Goal: Contribute content: Contribute content

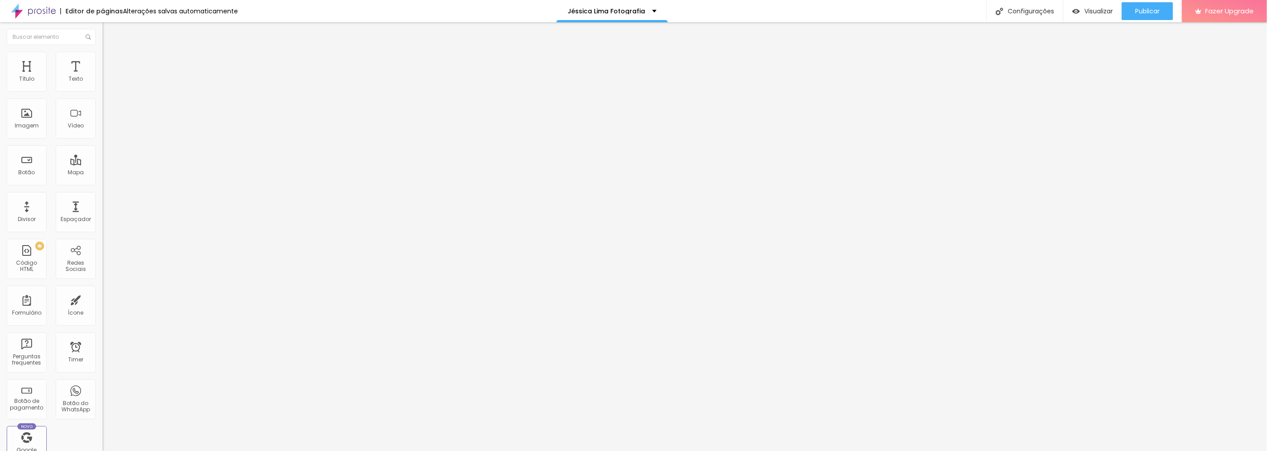
drag, startPoint x: 61, startPoint y: 97, endPoint x: 0, endPoint y: 98, distance: 61.0
click at [102, 98] on div "Texto Pedir orçamento Alinhamento [GEOGRAPHIC_DATA] Link URL [URL][DOMAIN_NAME]…" at bounding box center [153, 136] width 102 height 135
type input "Atendimento Premium (a partir de R$1750)"
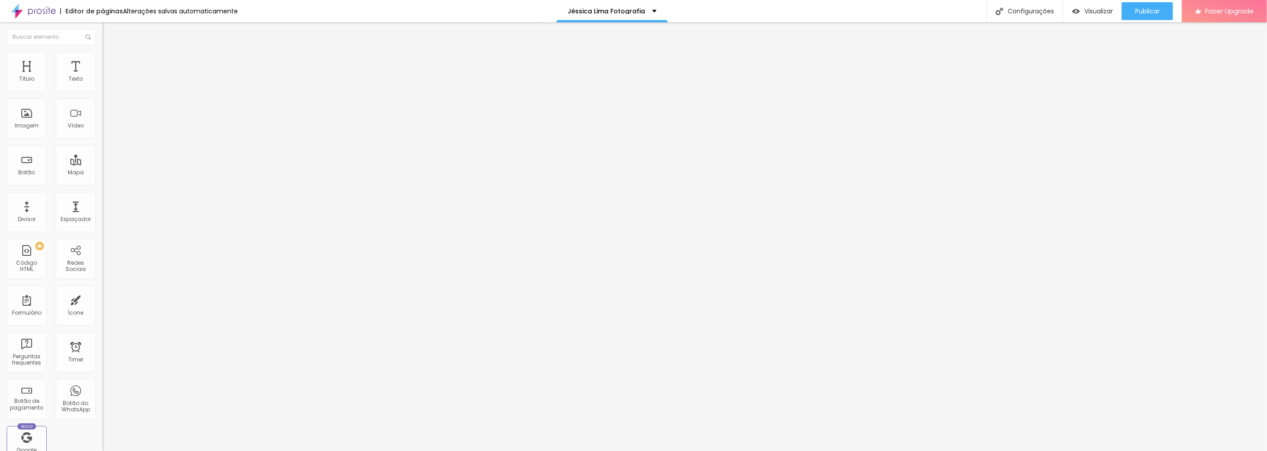
click at [102, 84] on input "Atendimento Premium (a partir de R$1750)" at bounding box center [155, 79] width 107 height 9
paste input "— A partir de R$1.750"
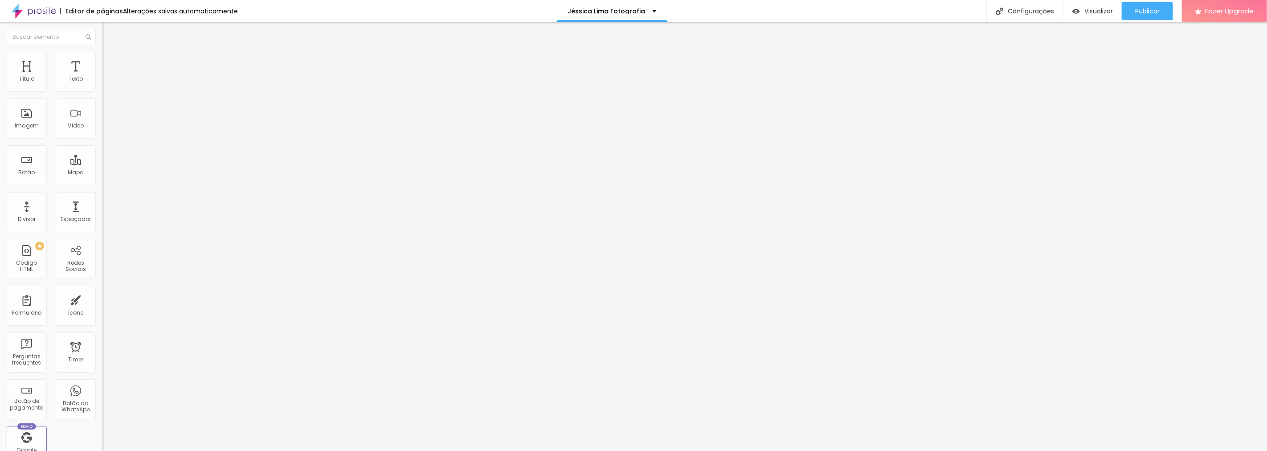
scroll to position [0, 37]
type input "Atendimento Premium — A partir de R$1.750"
click at [102, 183] on input "[URL][DOMAIN_NAME]" at bounding box center [155, 179] width 107 height 9
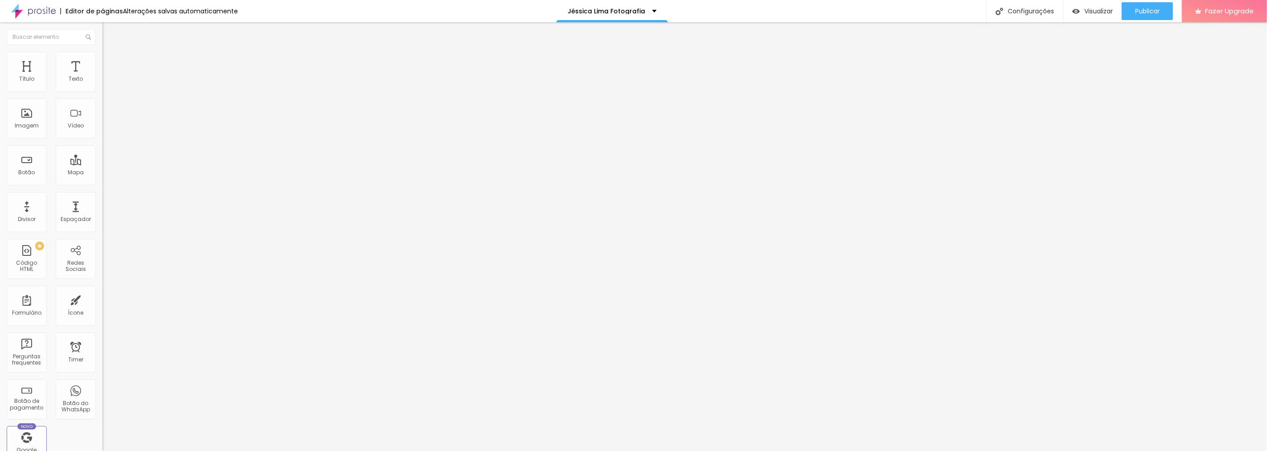
click at [102, 183] on input "[URL][DOMAIN_NAME]" at bounding box center [155, 179] width 107 height 9
click at [102, 184] on input "[URL][DOMAIN_NAME]" at bounding box center [155, 179] width 107 height 9
paste input ".app/lkjrtf"
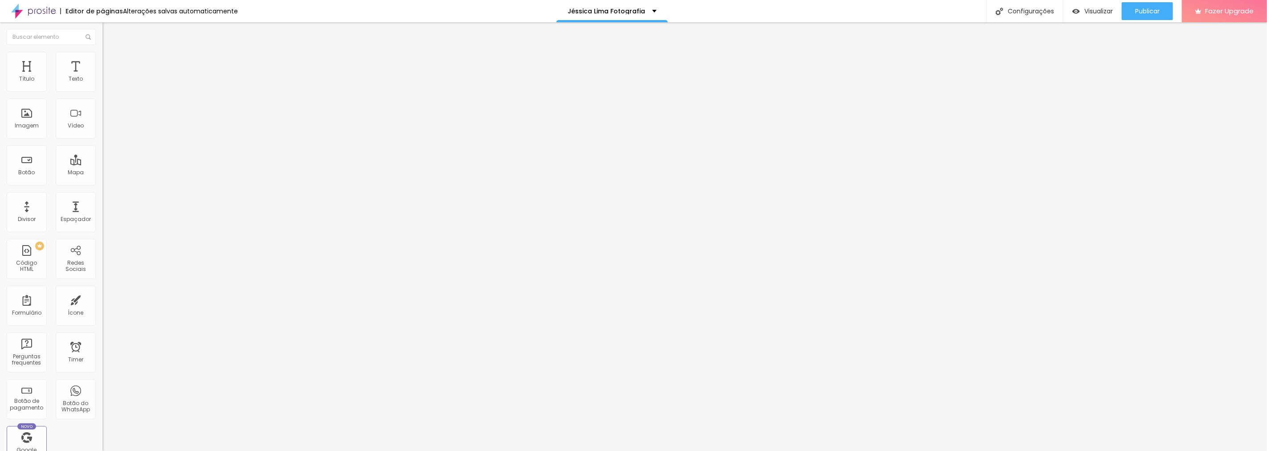
type input "[URL][DOMAIN_NAME]"
click at [102, 237] on div "Editar Botão Conteúdo Estilo Avançado Texto Atendimento Premium — A partir de R…" at bounding box center [153, 236] width 102 height 429
click at [102, 184] on input "[URL][DOMAIN_NAME]" at bounding box center [155, 179] width 107 height 9
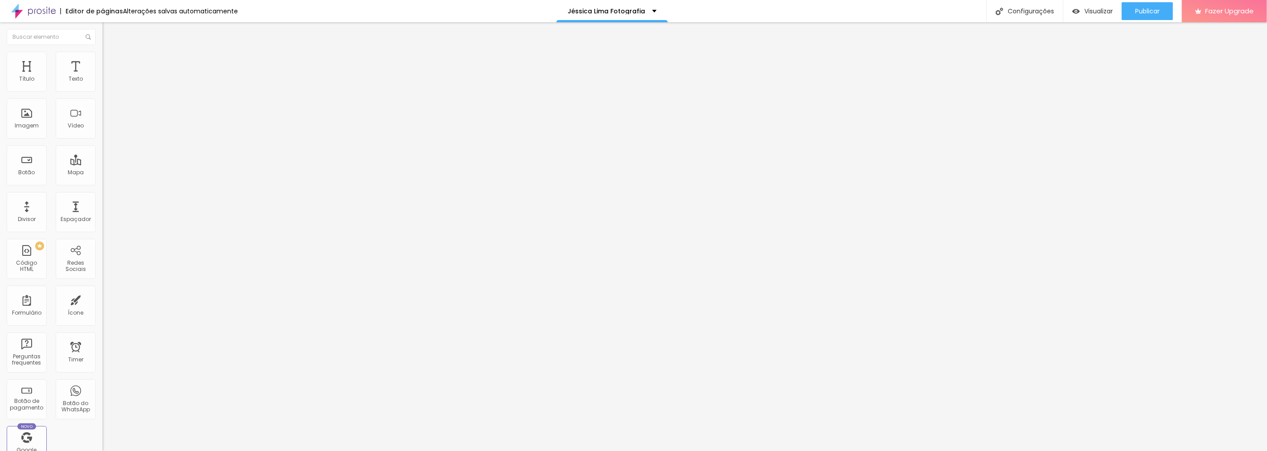
paste input "[DOMAIN_NAME][URL][PHONE_NUMBER]"
type input "[URL][DOMAIN_NAME][PHONE_NUMBER]"
click at [1152, 14] on span "Publicar" at bounding box center [1147, 11] width 24 height 7
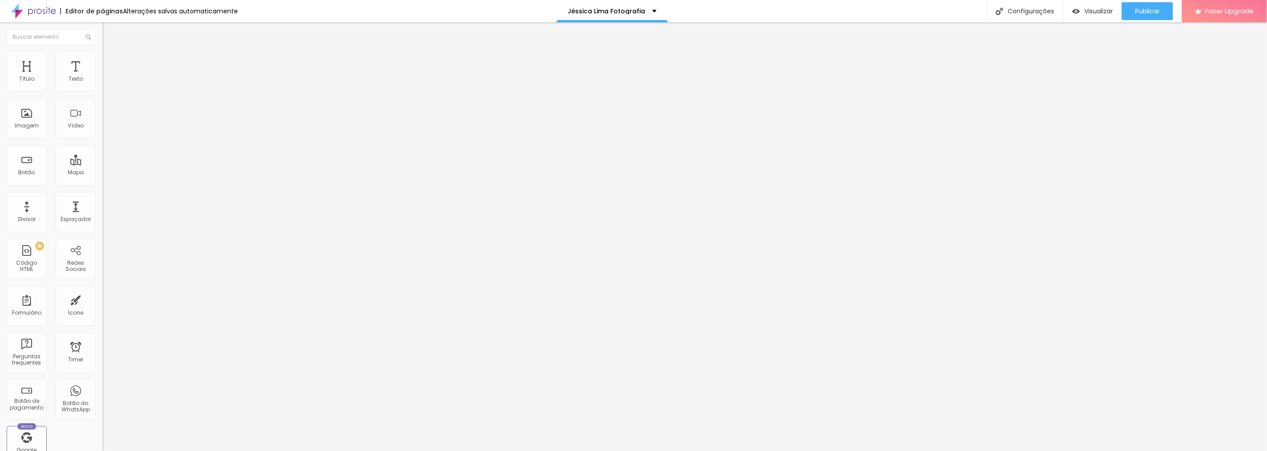
click at [102, 137] on span "Grande" at bounding box center [112, 137] width 21 height 8
click at [102, 146] on span "Pequeno" at bounding box center [114, 142] width 24 height 8
click at [102, 154] on span "Normal" at bounding box center [112, 151] width 20 height 8
click at [1155, 13] on span "Publicar" at bounding box center [1147, 11] width 24 height 7
click at [102, 146] on span "Pequeno" at bounding box center [114, 142] width 24 height 8
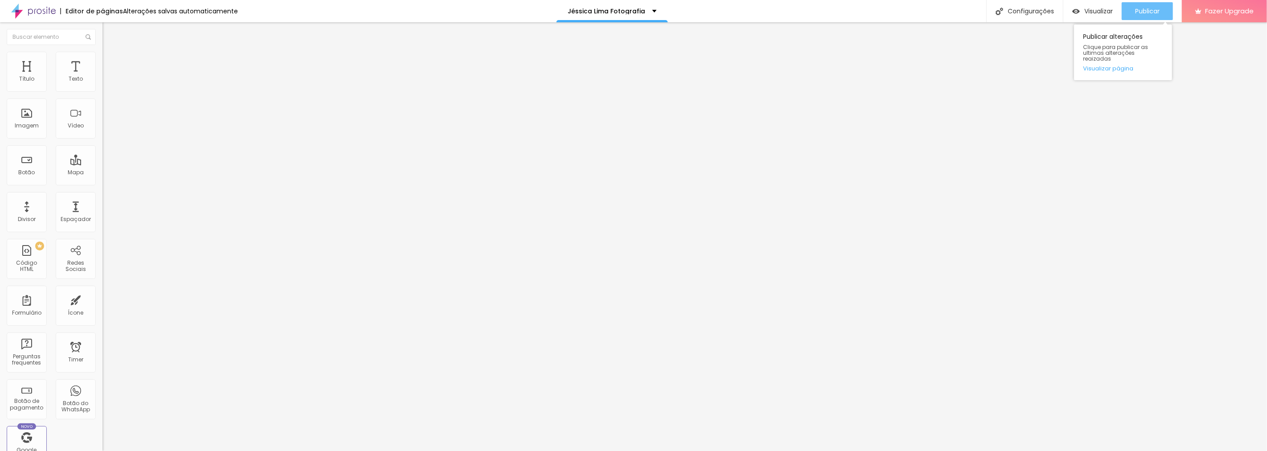
click at [1151, 12] on span "Publicar" at bounding box center [1147, 11] width 24 height 7
click at [1158, 3] on div "Publicar" at bounding box center [1147, 11] width 24 height 18
click at [102, 159] on span "Grande" at bounding box center [112, 156] width 21 height 8
type input "Atendimento Premium"
click at [102, 137] on span "Grande" at bounding box center [112, 137] width 21 height 8
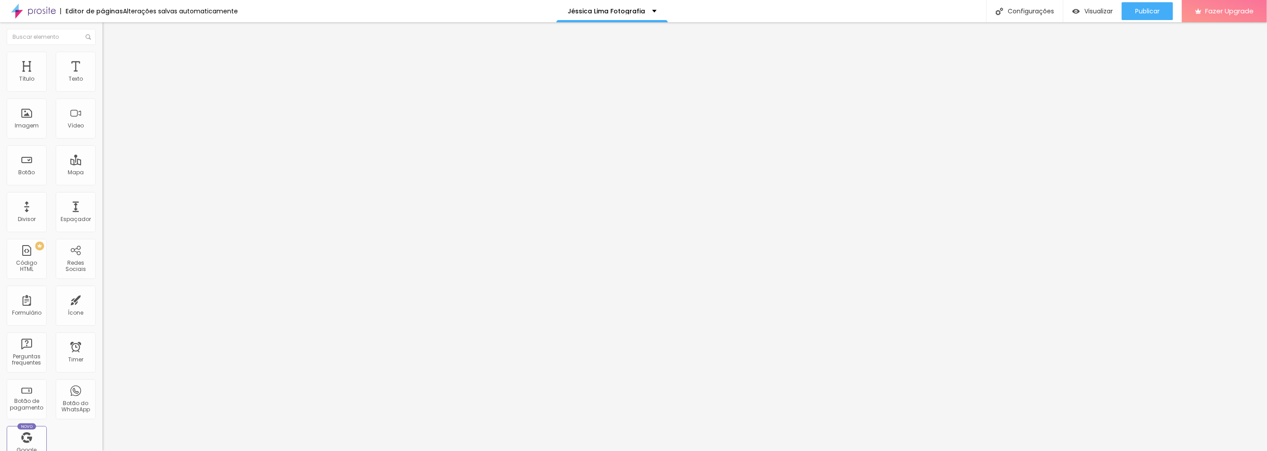
click at [102, 145] on div "Pequeno" at bounding box center [153, 141] width 102 height 5
click at [102, 84] on input "Atendimento Premium" at bounding box center [155, 79] width 107 height 9
click at [102, 140] on span "Pequeno" at bounding box center [114, 137] width 24 height 8
click at [102, 84] on input "Atendimento Premium (a partir de R$1750)" at bounding box center [155, 79] width 107 height 9
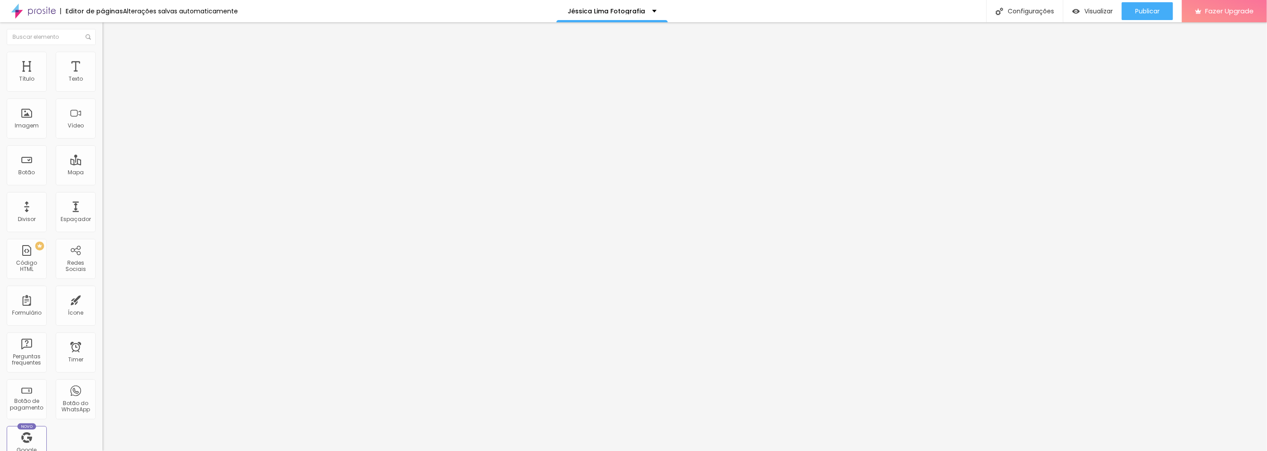
click at [102, 84] on input "Atendimento Premium (a partir de R$1750)" at bounding box center [155, 79] width 107 height 9
click at [1137, 12] on span "Publicar" at bounding box center [1147, 11] width 24 height 7
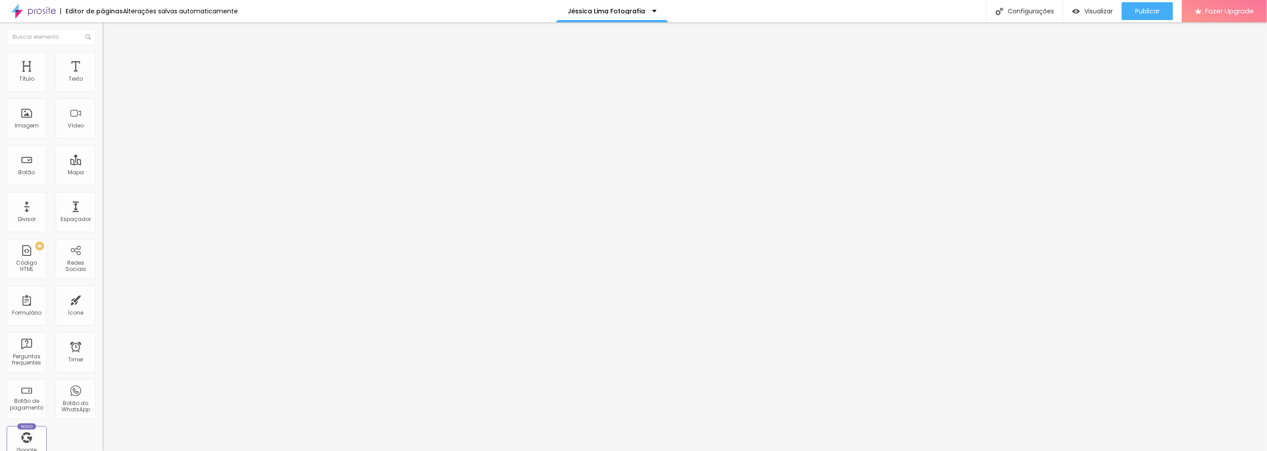
click at [102, 84] on input "Atendimento Premium — A partir de R$1.750" at bounding box center [155, 79] width 107 height 9
click at [102, 84] on input "Atendimento Premium — R$1.750+" at bounding box center [155, 79] width 107 height 9
click at [102, 137] on span "Pequeno" at bounding box center [114, 137] width 24 height 8
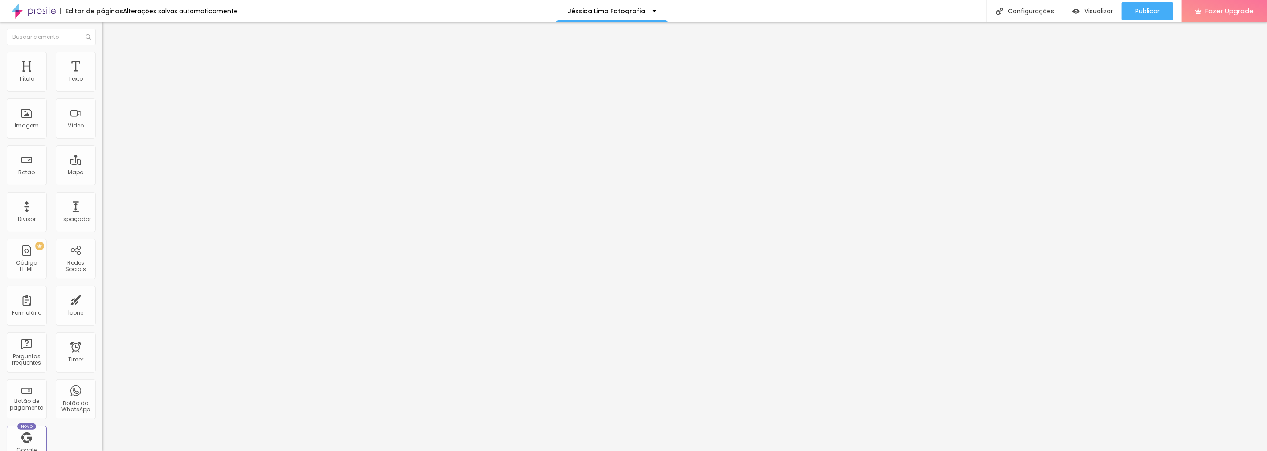
click at [102, 138] on span "Pequeno" at bounding box center [114, 137] width 24 height 8
click at [102, 154] on span "Normal" at bounding box center [112, 151] width 20 height 8
click at [102, 135] on span "Normal" at bounding box center [112, 137] width 20 height 8
click at [102, 132] on div "[GEOGRAPHIC_DATA]" at bounding box center [153, 144] width 102 height 30
click at [102, 137] on span "Normal" at bounding box center [112, 137] width 20 height 8
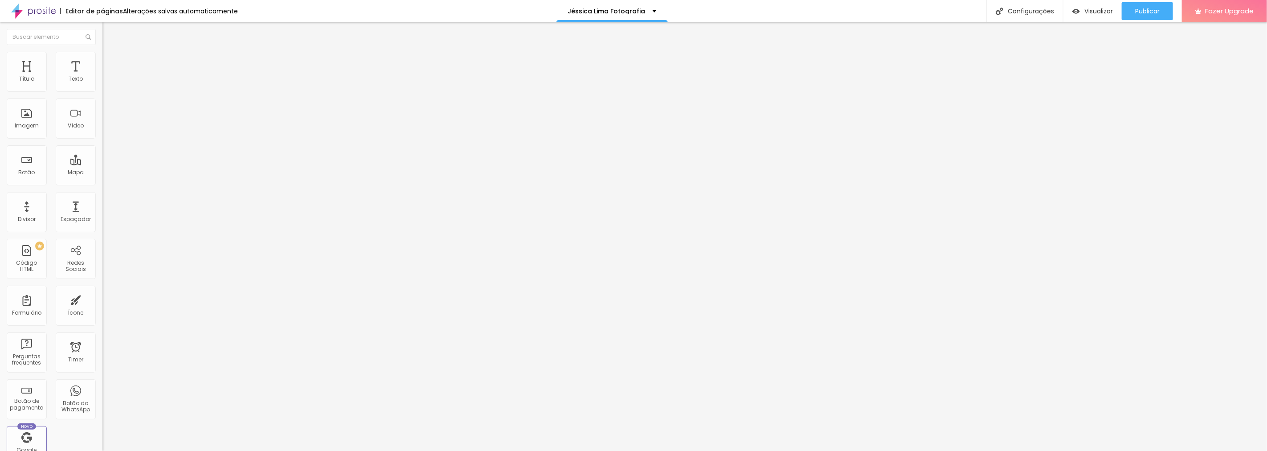
click at [102, 146] on span "Pequeno" at bounding box center [114, 142] width 24 height 8
click at [102, 138] on span "Pequeno" at bounding box center [114, 137] width 24 height 8
click at [102, 133] on div "Tamanho Pequeno Pequeno Normal Grande" at bounding box center [153, 144] width 102 height 30
click at [102, 139] on span "Pequeno" at bounding box center [114, 137] width 24 height 8
click at [102, 159] on div "Grande" at bounding box center [153, 155] width 102 height 5
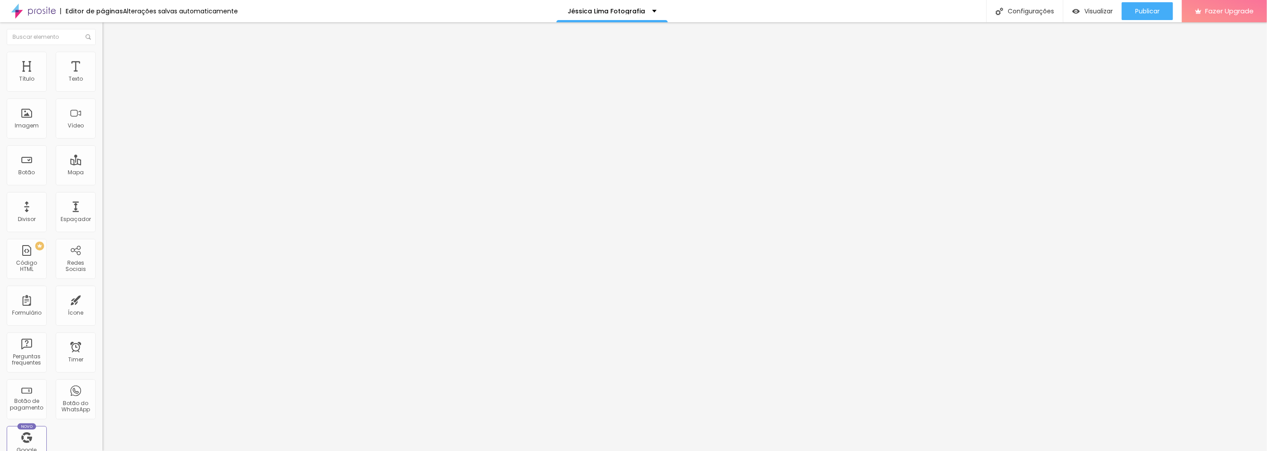
click at [102, 139] on span "Grande" at bounding box center [112, 137] width 21 height 8
click at [1160, 16] on button "Publicar" at bounding box center [1147, 11] width 51 height 18
click at [102, 139] on span "Grande" at bounding box center [112, 137] width 21 height 8
click at [102, 138] on span "Grande" at bounding box center [112, 137] width 21 height 8
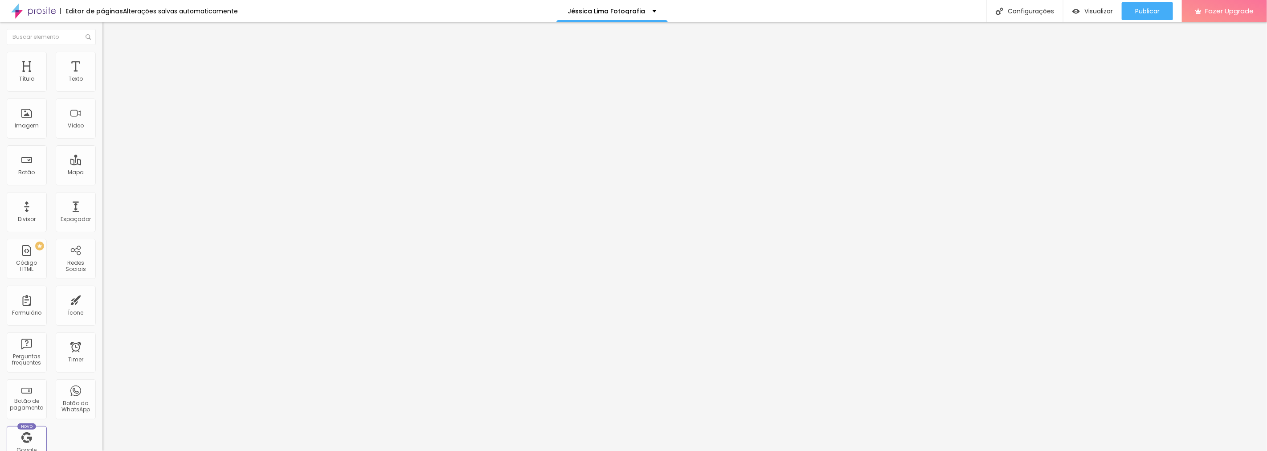
click at [102, 151] on span "Normal" at bounding box center [112, 147] width 20 height 8
click at [1170, 11] on button "Publicar" at bounding box center [1147, 11] width 51 height 18
click at [102, 84] on input "Atendimento Premium — R$1750+" at bounding box center [155, 79] width 107 height 9
click at [102, 84] on input "Atendimento Premium (R$1750+)" at bounding box center [155, 79] width 107 height 9
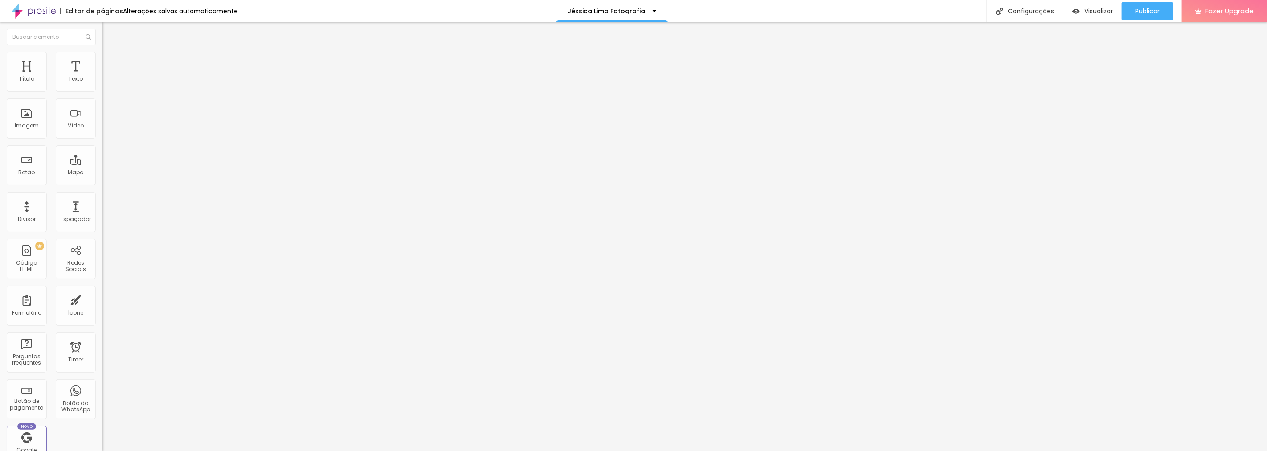
scroll to position [0, 5]
type input "Atendimento Premium (R$1750)"
click at [1147, 6] on div "Publicar" at bounding box center [1147, 11] width 24 height 18
click at [102, 139] on span "Normal" at bounding box center [112, 137] width 20 height 8
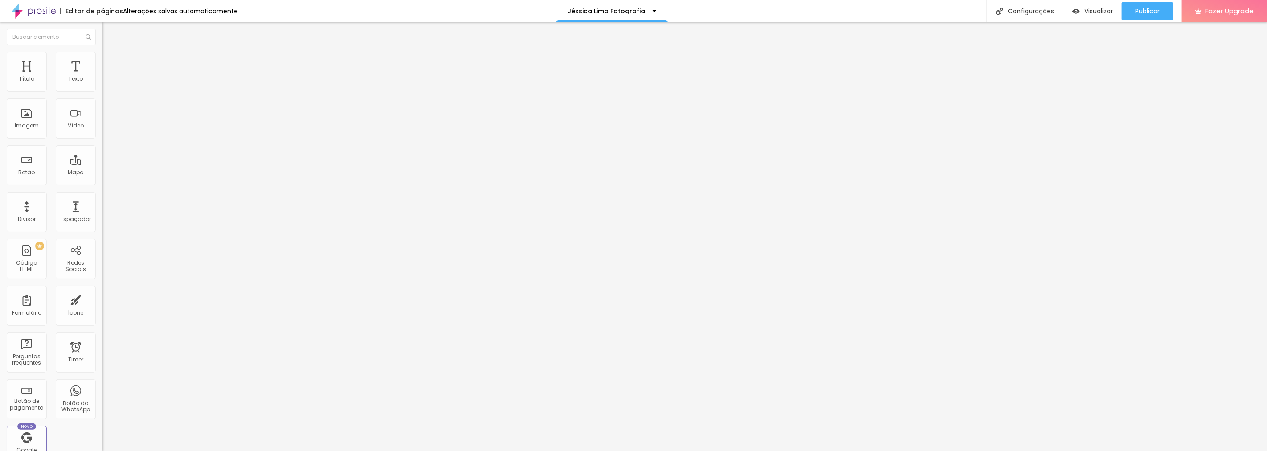
click at [102, 159] on div "Grande" at bounding box center [153, 155] width 102 height 5
click at [1145, 6] on div "Publicar" at bounding box center [1147, 11] width 24 height 18
click at [102, 137] on span "Grande" at bounding box center [112, 137] width 21 height 8
click at [102, 135] on span "Grande" at bounding box center [112, 137] width 21 height 8
click at [102, 151] on span "Normal" at bounding box center [112, 147] width 20 height 8
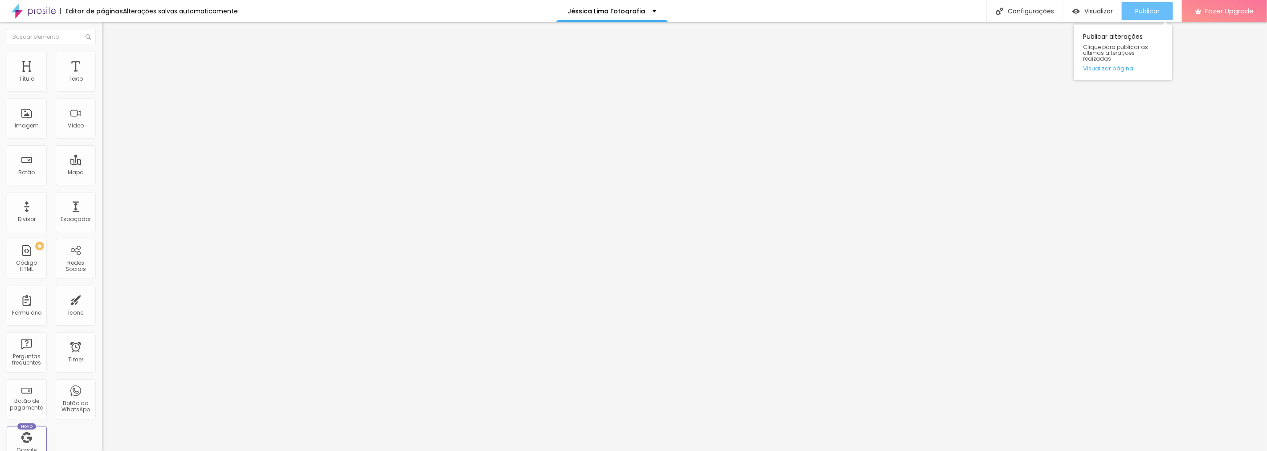
click at [1143, 14] on span "Publicar" at bounding box center [1147, 11] width 24 height 7
click at [1151, 9] on span "Publicar" at bounding box center [1147, 11] width 24 height 7
click at [102, 143] on div "[GEOGRAPHIC_DATA]" at bounding box center [153, 144] width 102 height 30
click at [102, 139] on span "Grande" at bounding box center [112, 137] width 21 height 8
click at [102, 151] on span "Normal" at bounding box center [112, 147] width 20 height 8
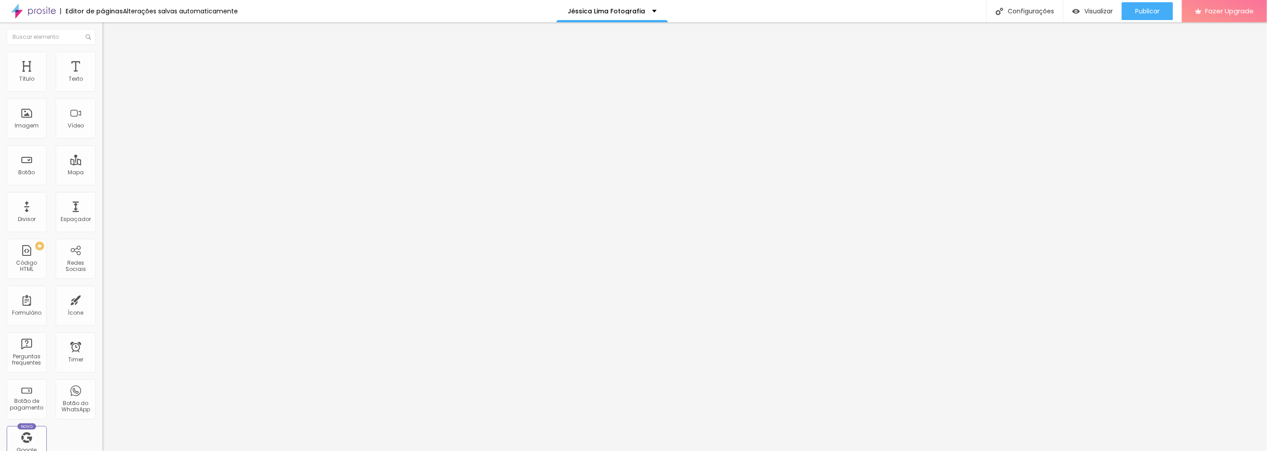
click at [102, 59] on li "Estilo" at bounding box center [153, 56] width 102 height 9
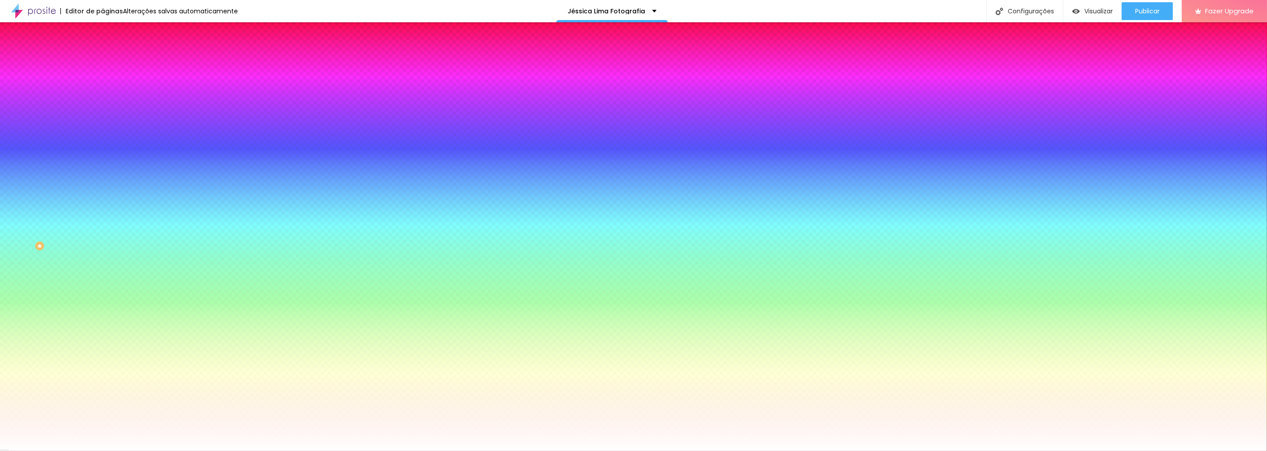
click at [102, 61] on li "Avançado" at bounding box center [153, 65] width 102 height 9
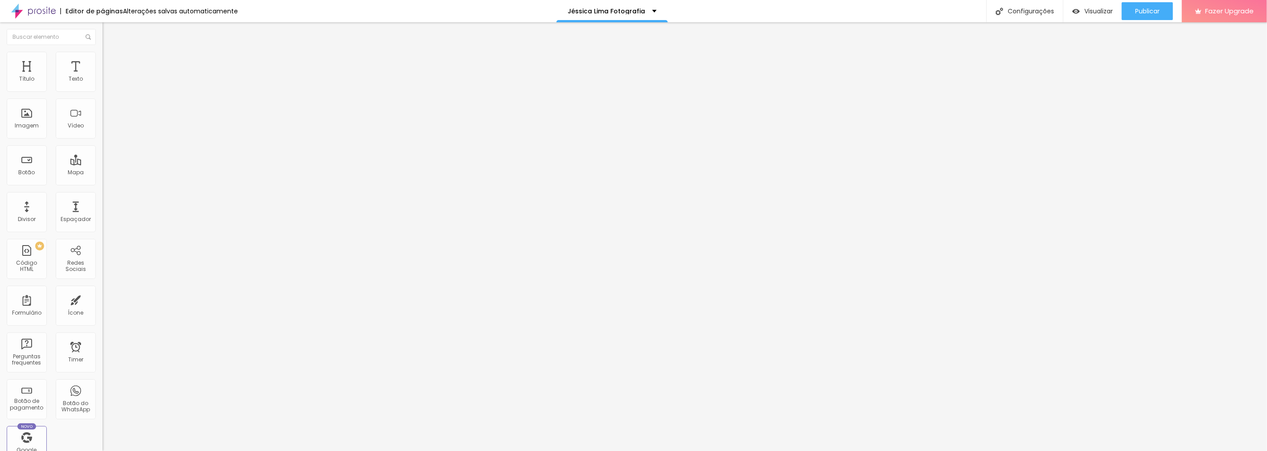
click at [102, 59] on li "Estilo" at bounding box center [153, 56] width 102 height 9
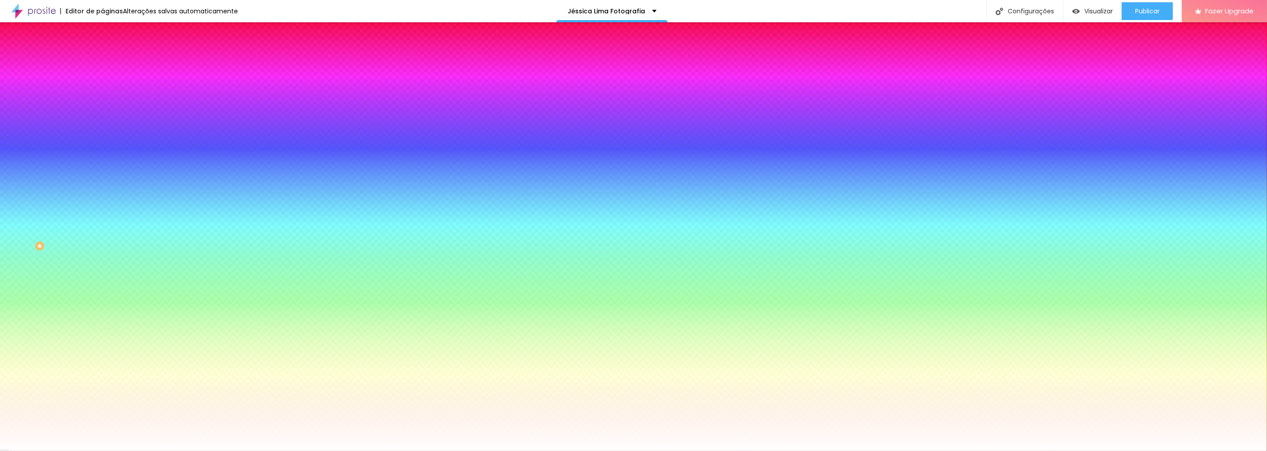
click at [102, 52] on li "Conteúdo" at bounding box center [153, 47] width 102 height 9
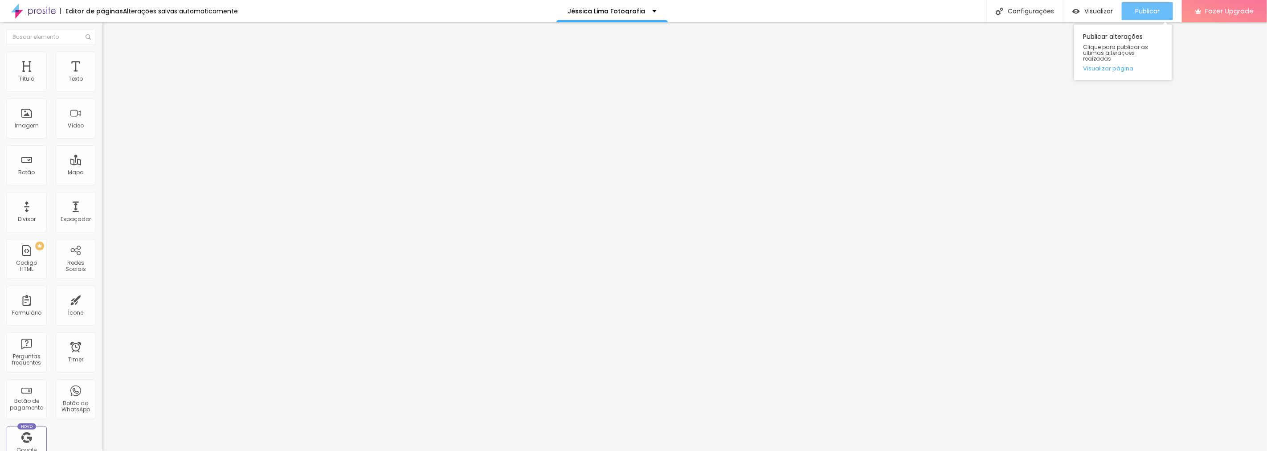
click at [1146, 8] on span "Publicar" at bounding box center [1147, 11] width 24 height 7
click at [102, 138] on span "Normal" at bounding box center [112, 137] width 20 height 8
click at [102, 159] on div "Grande" at bounding box center [153, 155] width 102 height 5
click at [1150, 11] on span "Publicar" at bounding box center [1147, 11] width 24 height 7
click at [1147, 9] on span "Publicar" at bounding box center [1147, 11] width 24 height 7
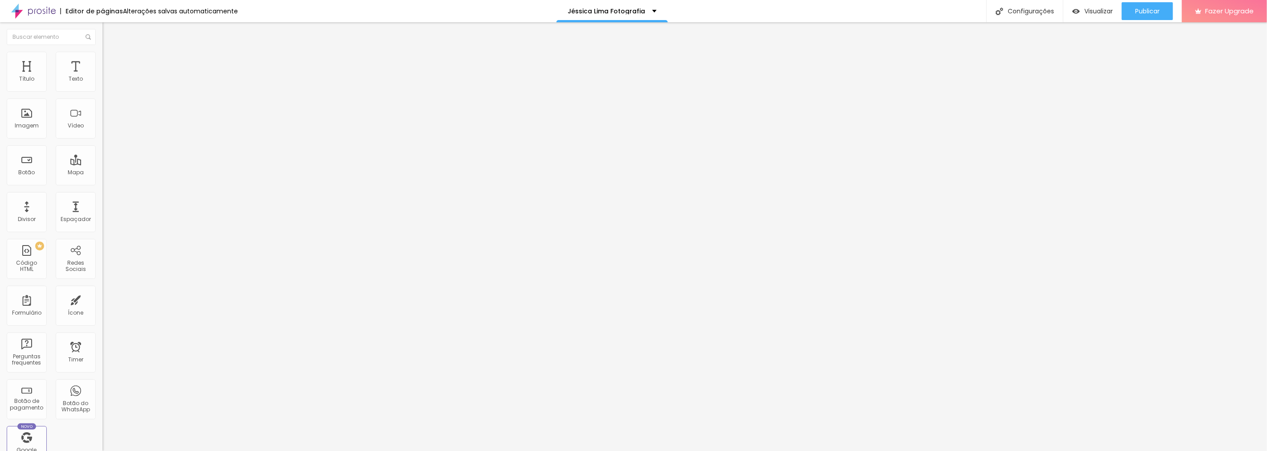
click at [102, 139] on span "1:1 Quadrado" at bounding box center [119, 136] width 35 height 8
click at [102, 145] on span "Cinema" at bounding box center [113, 141] width 22 height 8
click at [102, 163] on div "Proporção 16:9 Cinema Cinema 16:9 Padrão 4:3 Quadrado 1:1 Original" at bounding box center [153, 145] width 102 height 35
click at [102, 164] on span "Original" at bounding box center [112, 160] width 21 height 8
click at [102, 155] on span "Quadrado" at bounding box center [116, 152] width 29 height 8
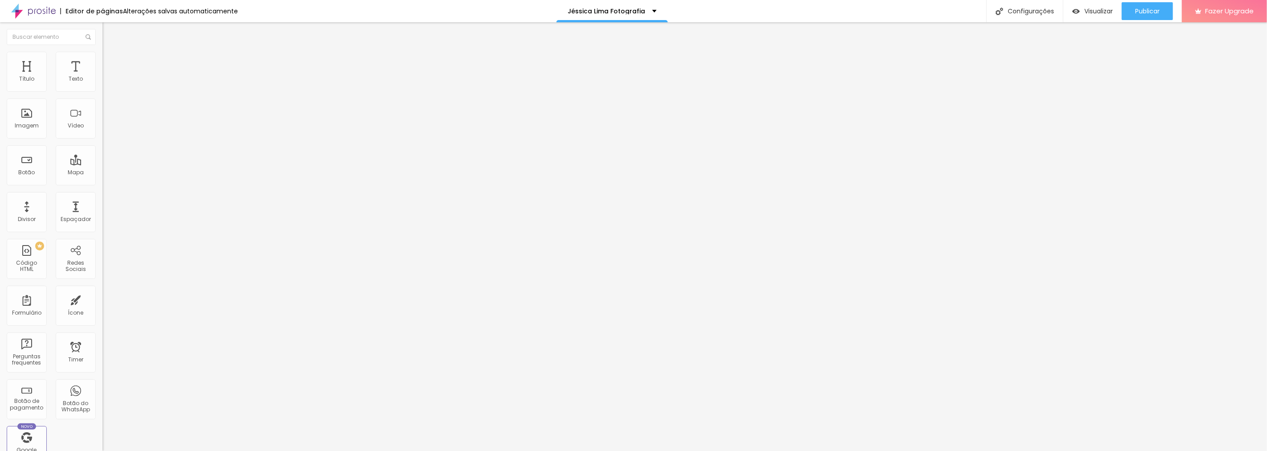
click at [102, 150] on span "Padrão" at bounding box center [112, 147] width 20 height 8
click at [102, 158] on div "Quadrado 1:1" at bounding box center [153, 154] width 102 height 5
click at [102, 113] on img at bounding box center [105, 109] width 6 height 6
click at [102, 121] on div at bounding box center [153, 117] width 102 height 7
click at [102, 56] on img at bounding box center [106, 56] width 8 height 8
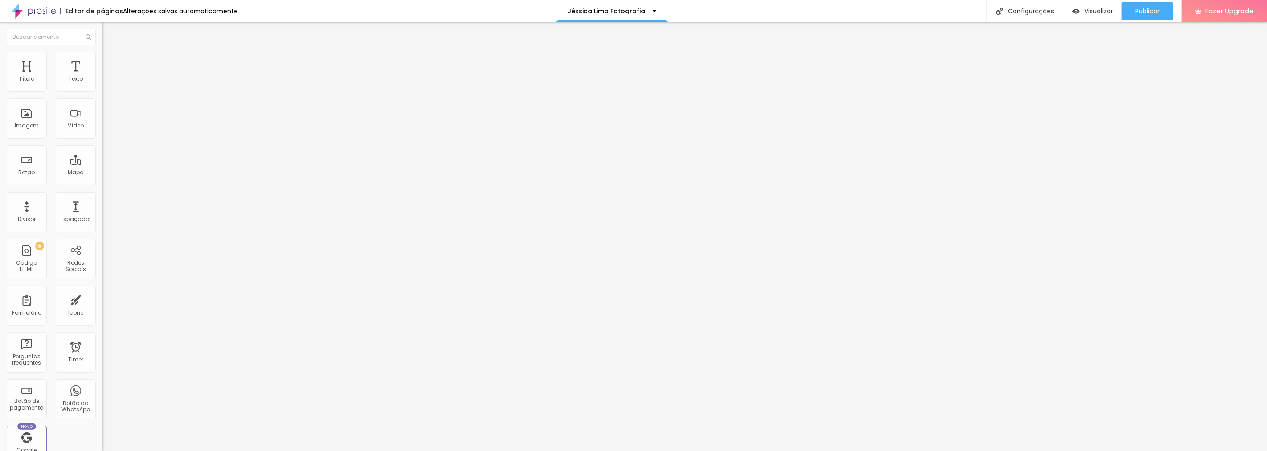
click at [102, 51] on img at bounding box center [106, 47] width 8 height 8
click at [102, 56] on img at bounding box center [106, 56] width 8 height 8
type input "1.4"
type input "1.5"
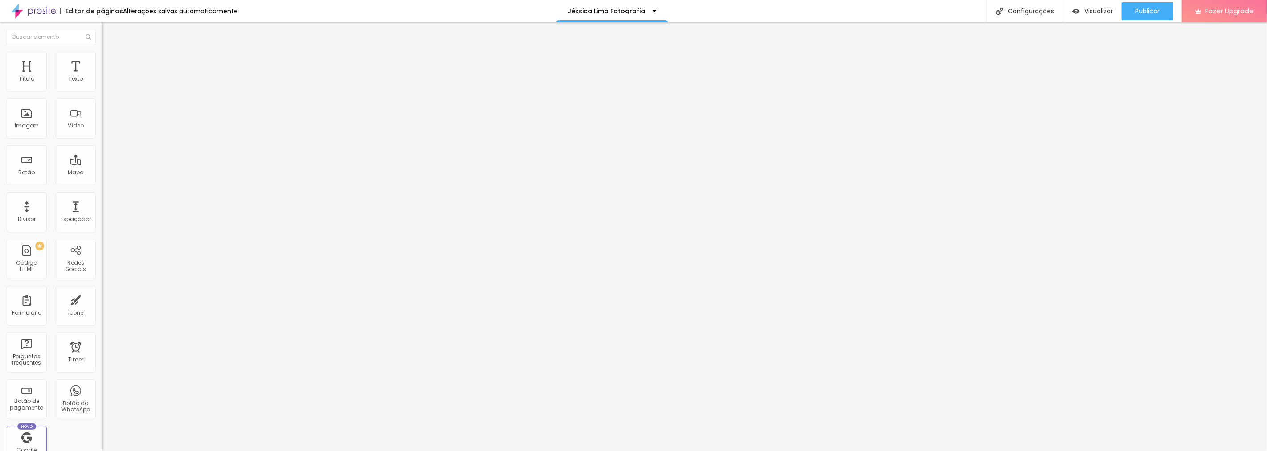
type input "1.5"
type input "1.6"
type input "1.7"
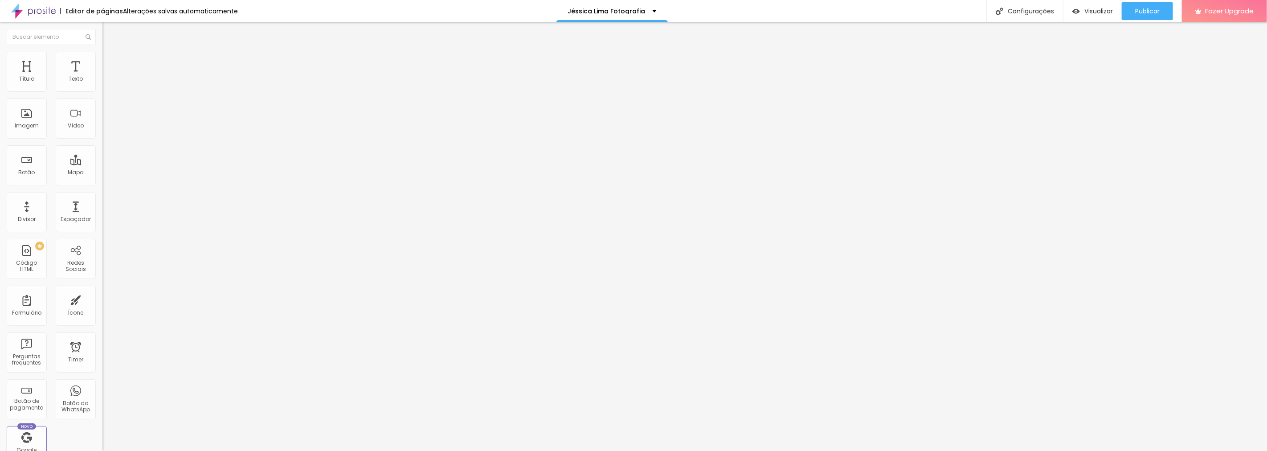
type input "1.8"
type input "1.9"
type input "2"
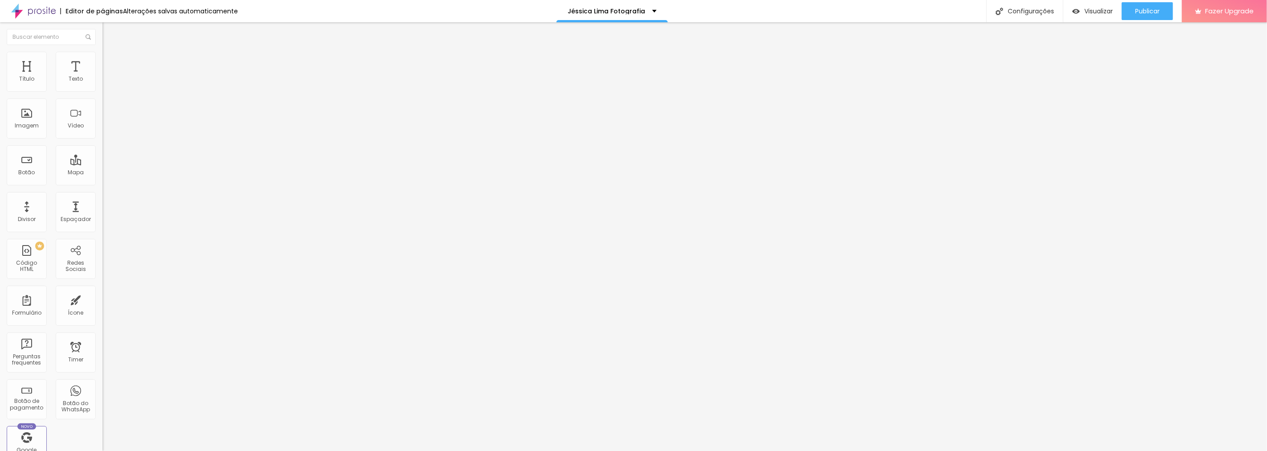
type input "2"
type input "1.9"
type input "1.8"
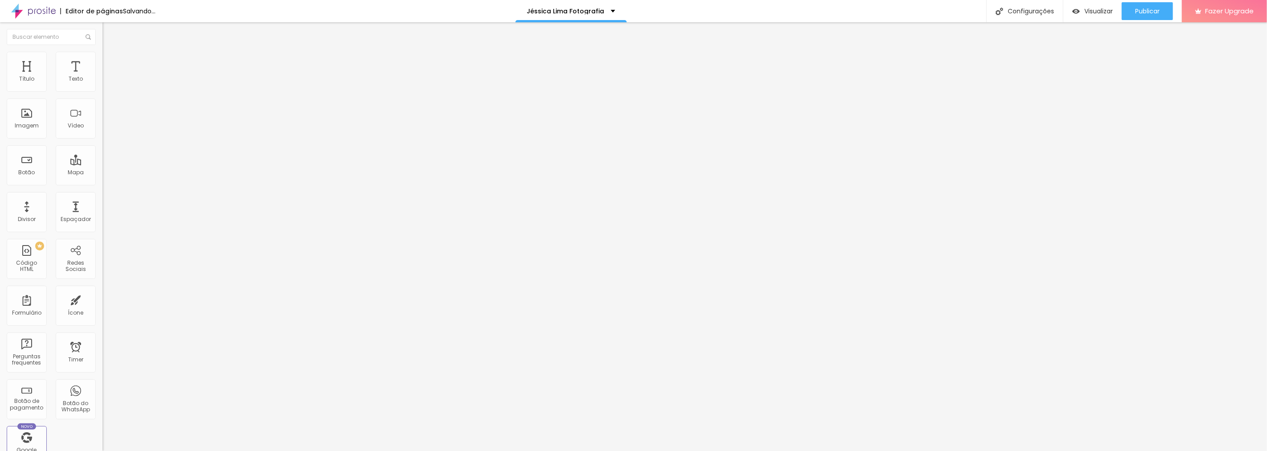
type input "1.7"
type input "1.6"
type input "1.5"
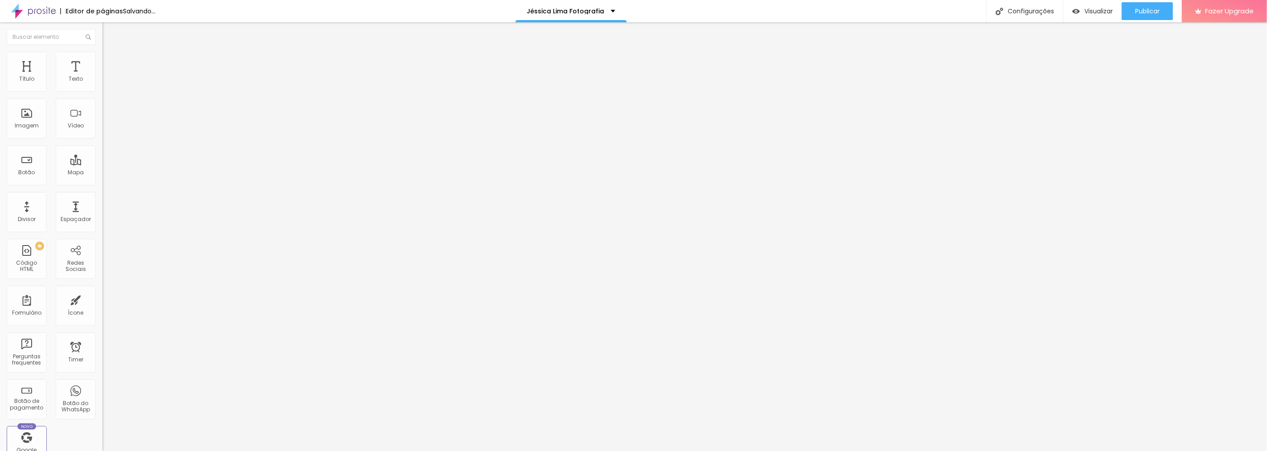
type input "1.5"
type input "1.4"
type input "1.3"
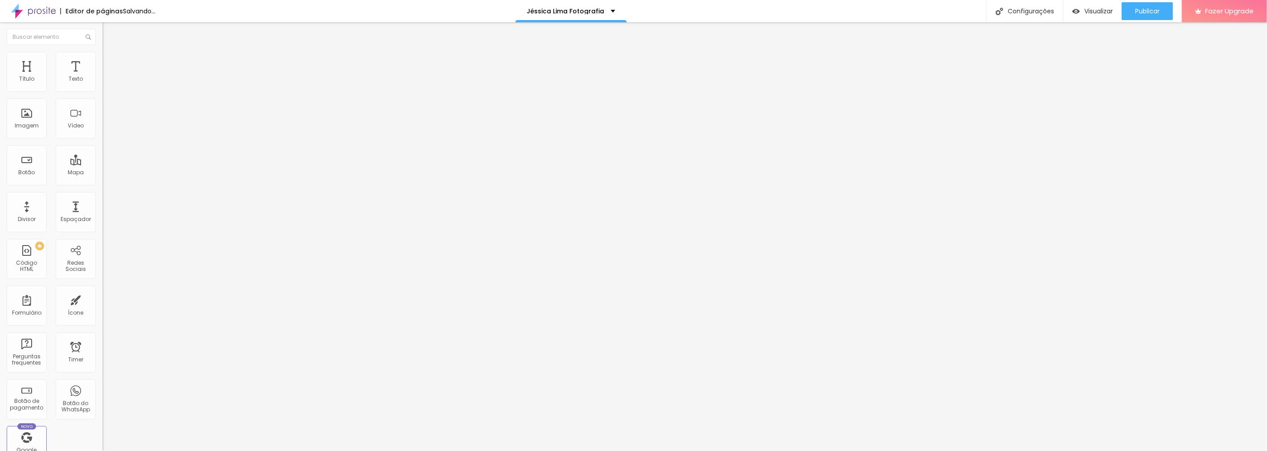
type input "1.2"
type input "1.1"
type input "0.9"
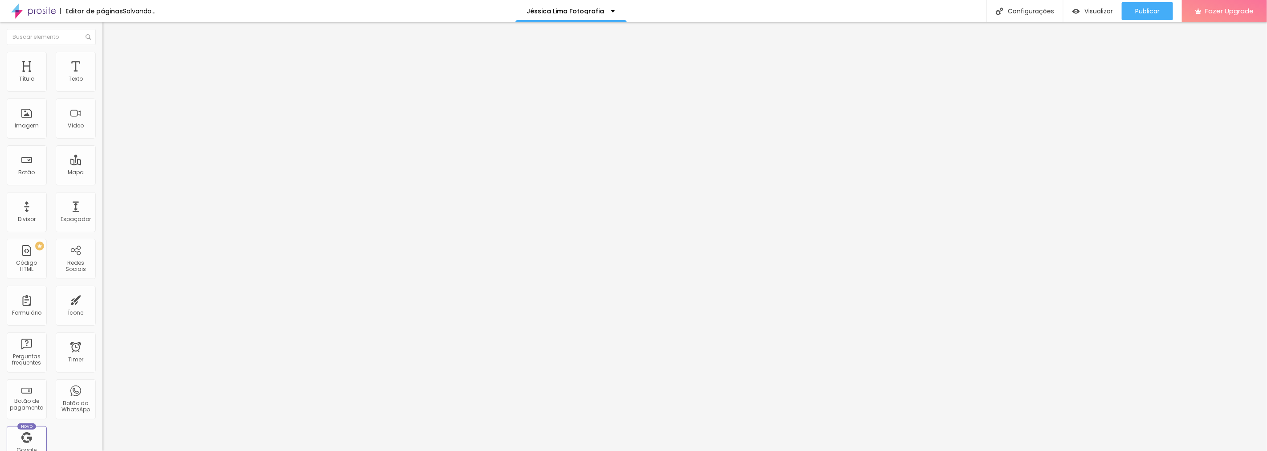
type input "0.9"
type input "0.8"
type input "0.6"
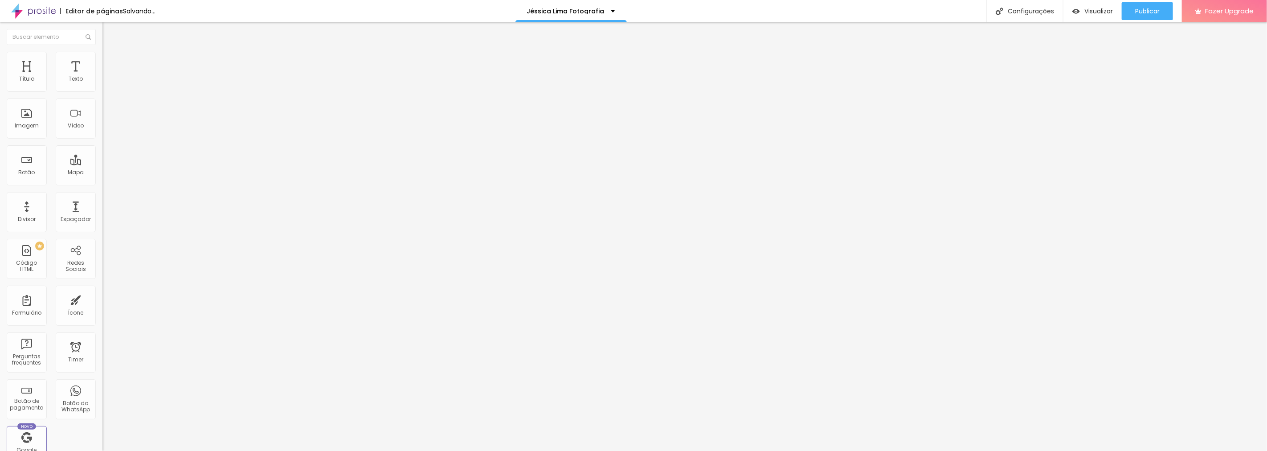
type input "0.5"
type input "0.7"
type input "1"
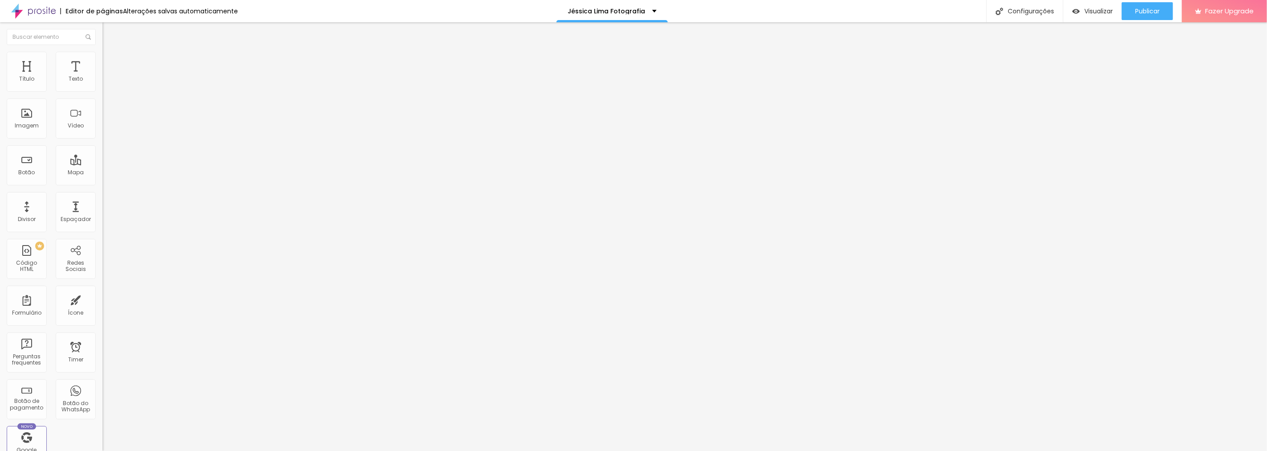
type input "1"
type input "1.3"
type input "1.5"
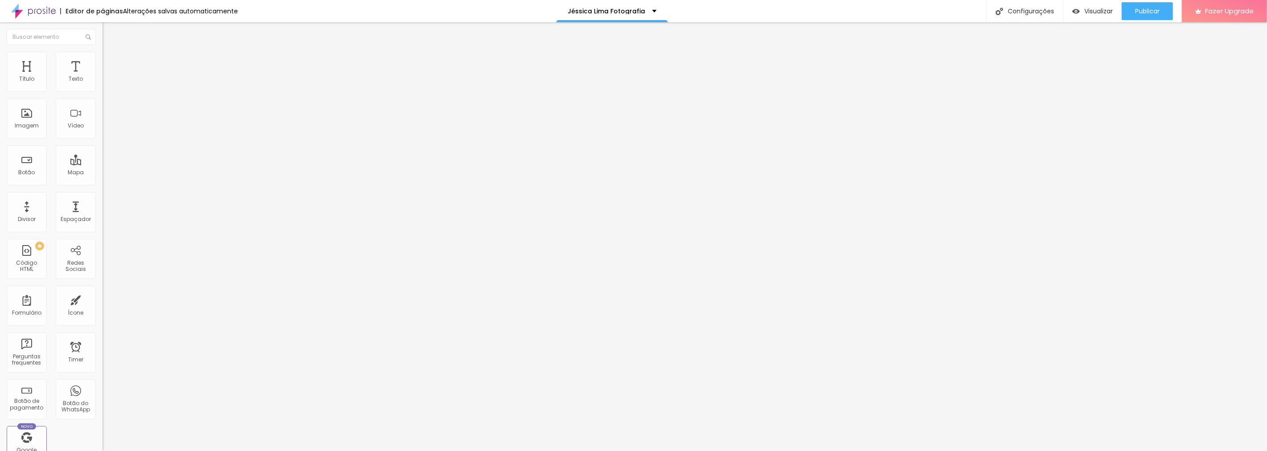
type input "1.7"
type input "1.9"
type input "2"
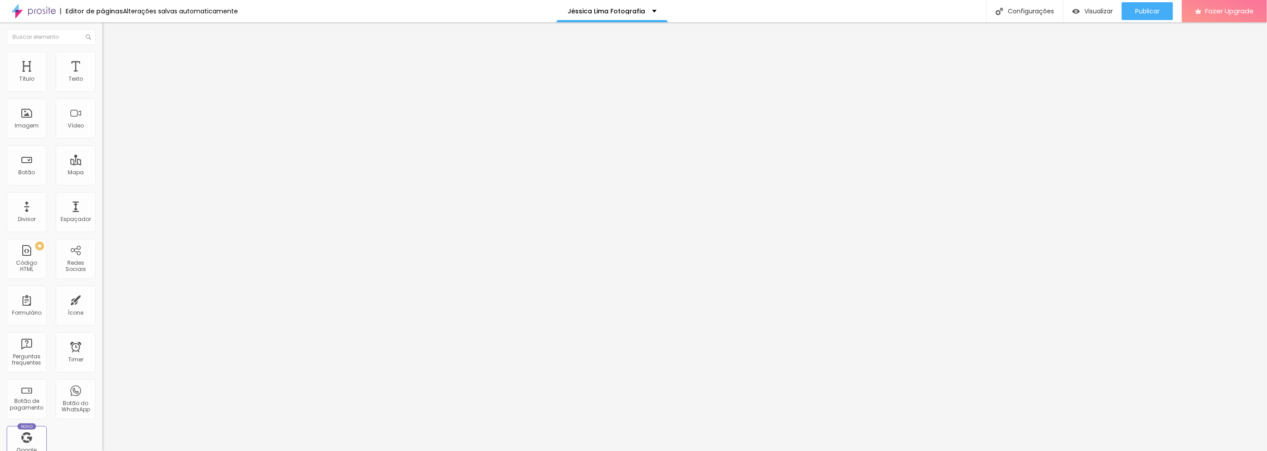
type input "2"
drag, startPoint x: 49, startPoint y: 221, endPoint x: 127, endPoint y: 219, distance: 77.1
type input "2"
type input "1.3"
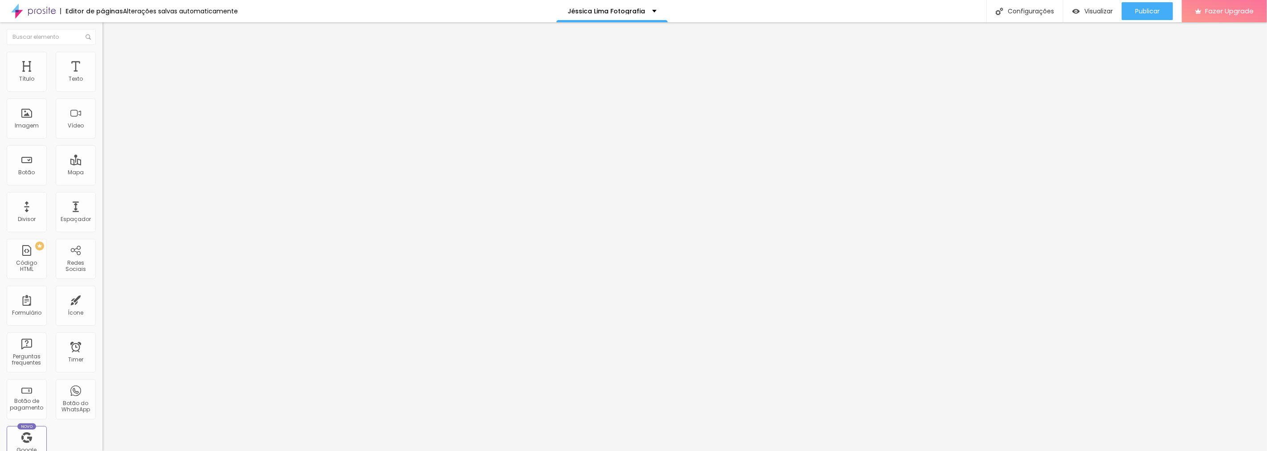
type input "1.3"
type input "1.4"
type input "1.5"
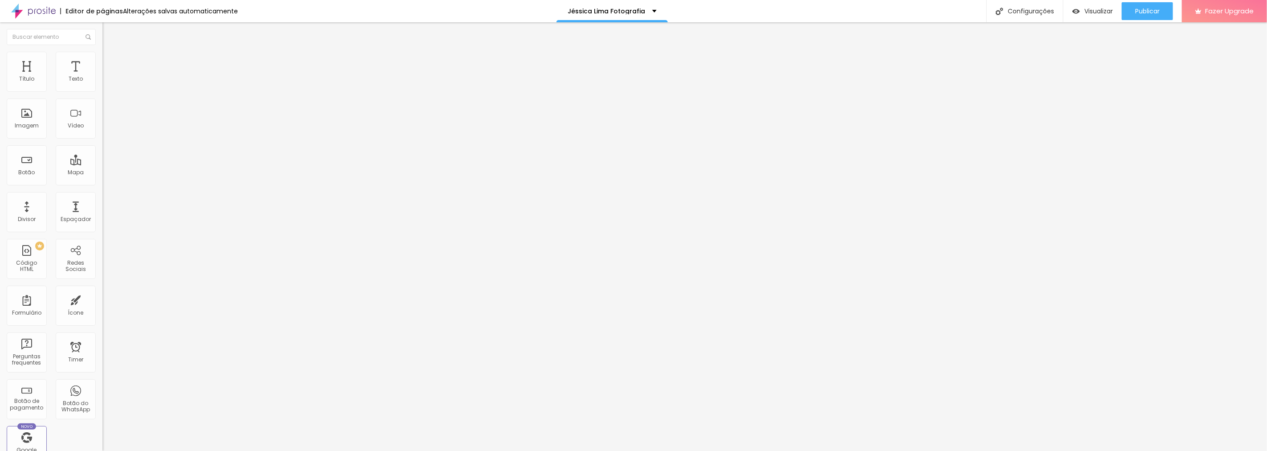
type input "1.6"
type input "1.7"
type input "1.8"
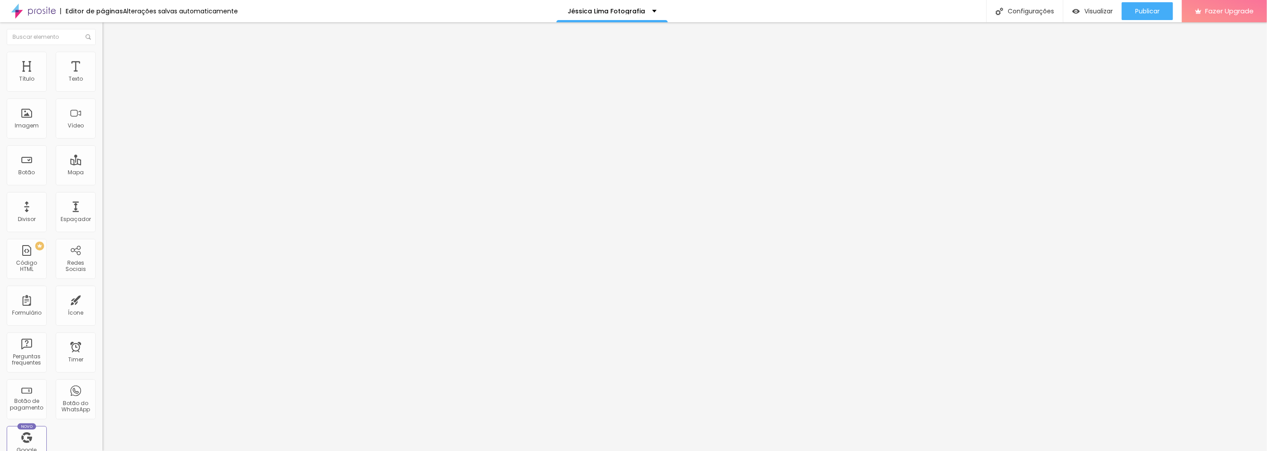
type input "1.8"
type input "1.9"
type input "2"
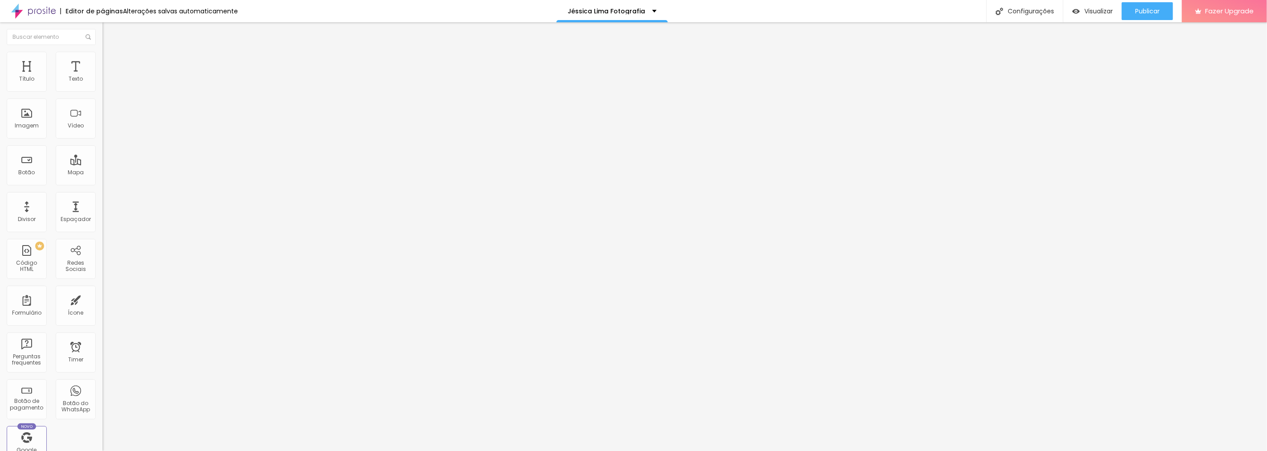
drag, startPoint x: 47, startPoint y: 120, endPoint x: 134, endPoint y: 121, distance: 86.4
type input "2"
click at [134, 416] on input "range" at bounding box center [130, 419] width 57 height 7
type input "19"
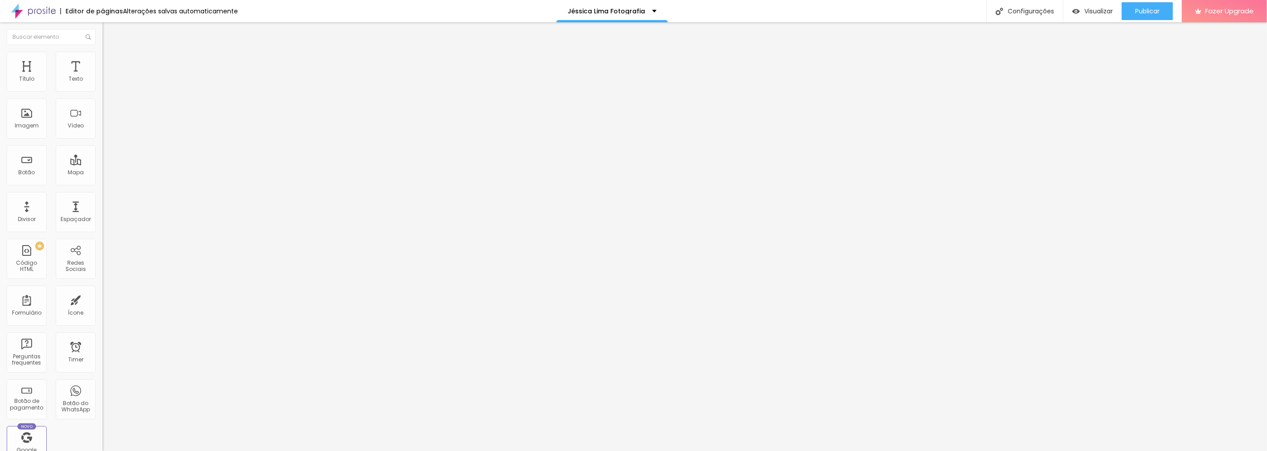
type input "20"
type input "21"
type input "22"
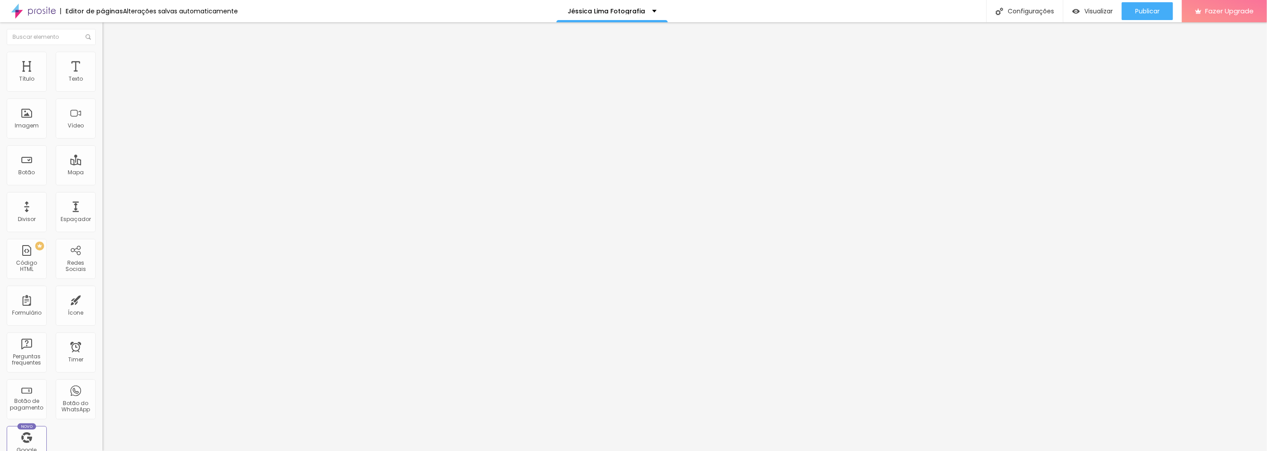
type input "22"
type input "23"
type input "24"
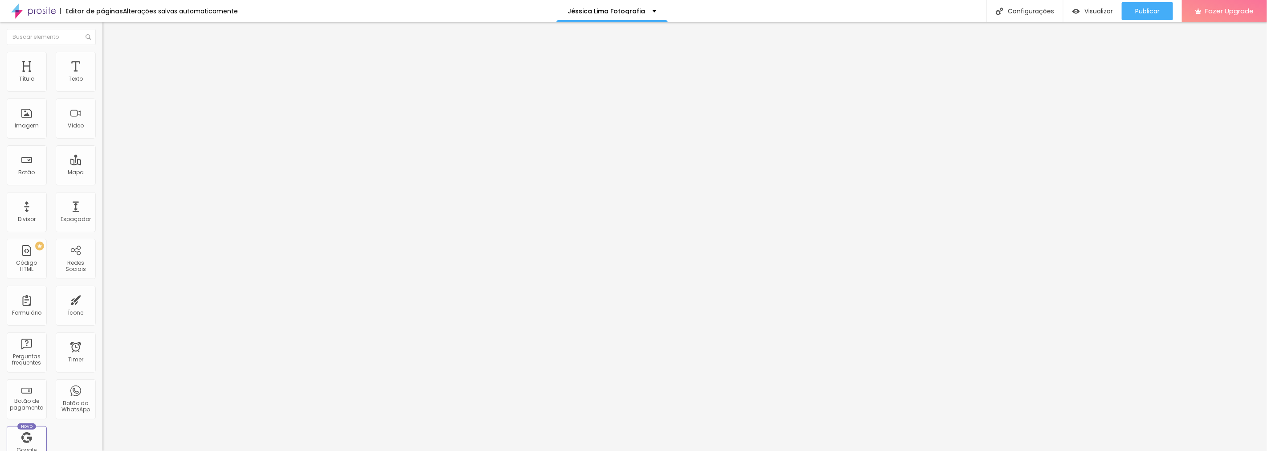
type input "25"
type input "26"
type input "27"
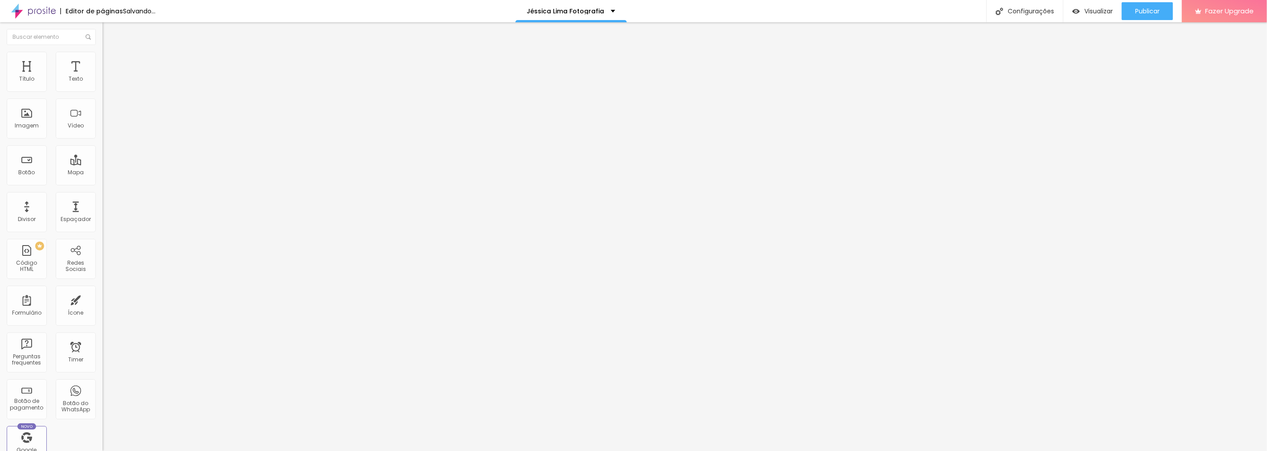
type input "27"
type input "28"
type input "29"
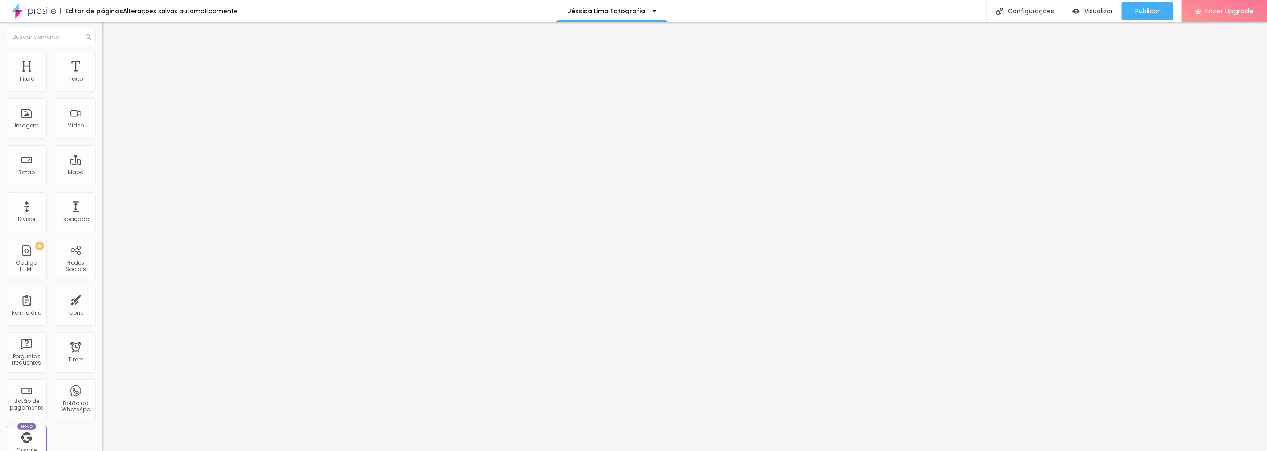
type input "30"
type input "31"
type input "30"
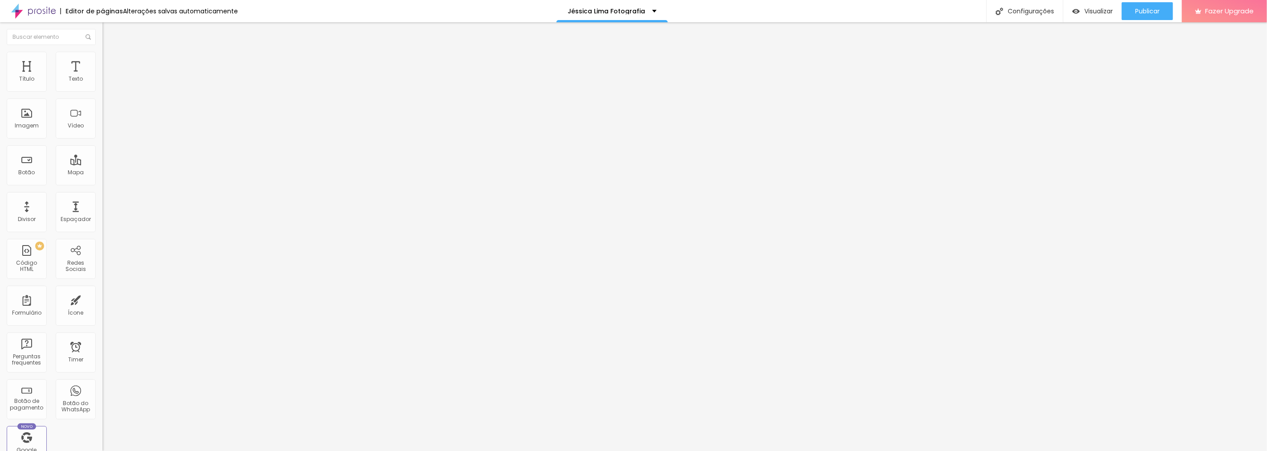
type input "30"
type input "29"
type input "30"
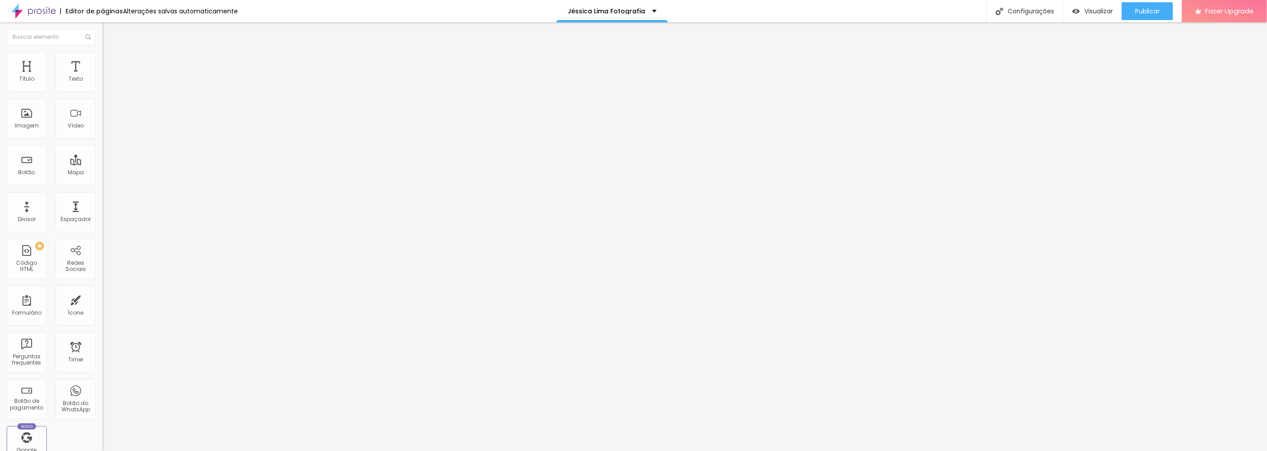
type input "31"
type input "32"
drag, startPoint x: 42, startPoint y: 87, endPoint x: 76, endPoint y: 87, distance: 34.3
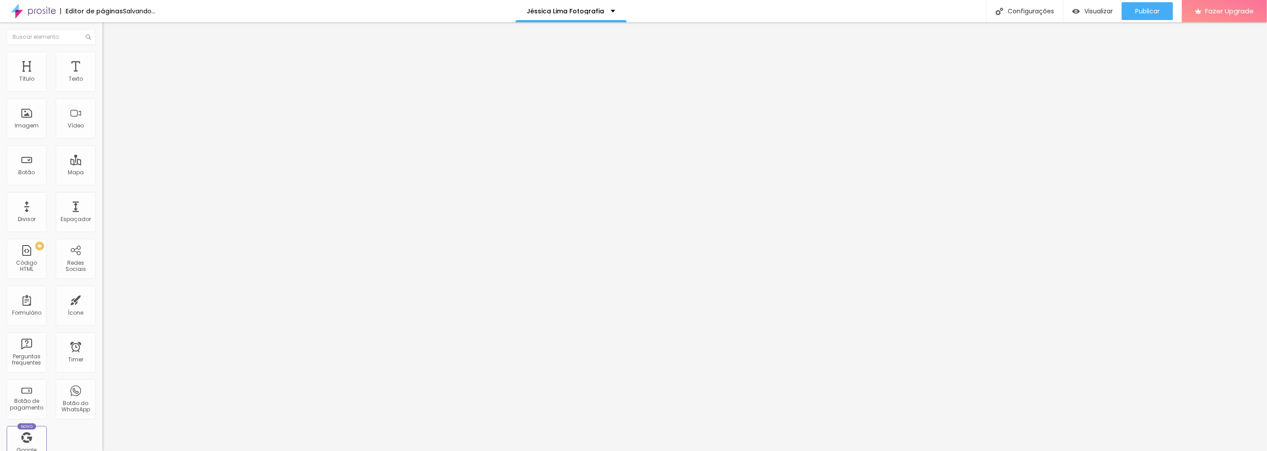
type input "32"
click at [102, 164] on input "range" at bounding box center [130, 167] width 57 height 7
type input "38"
type input "39"
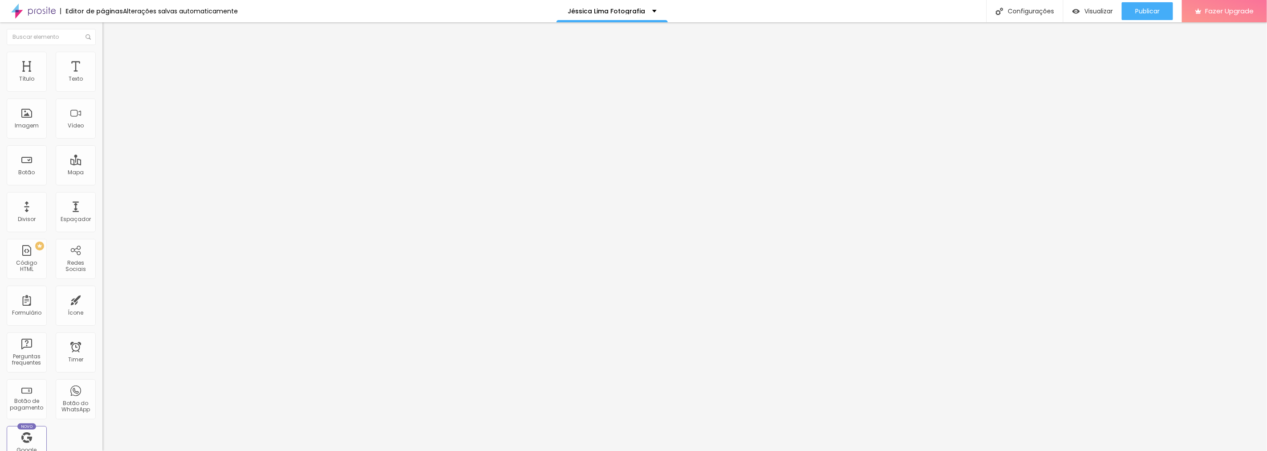
type input "39"
type input "41"
type input "42"
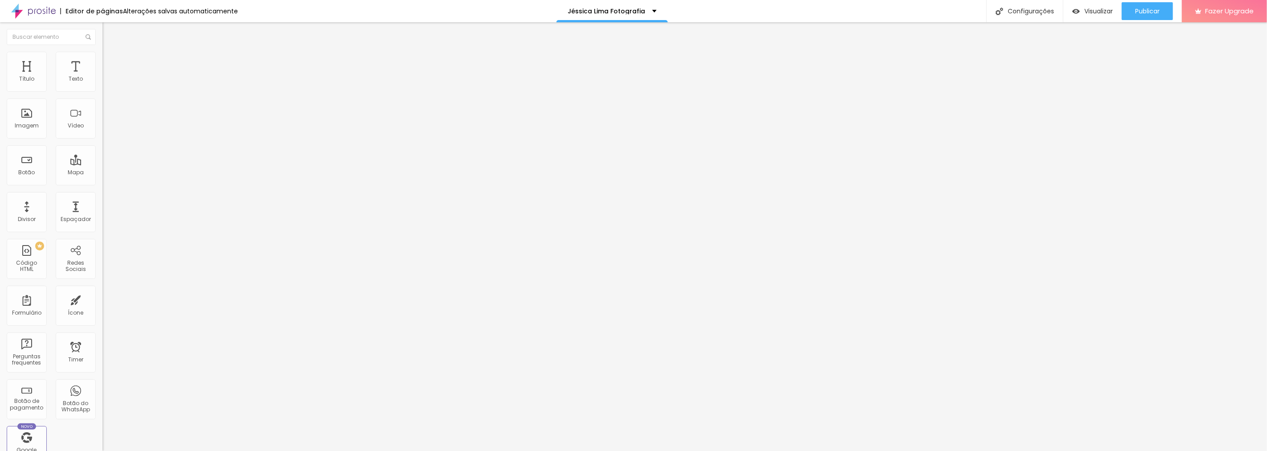
type input "44"
type input "46"
type input "47"
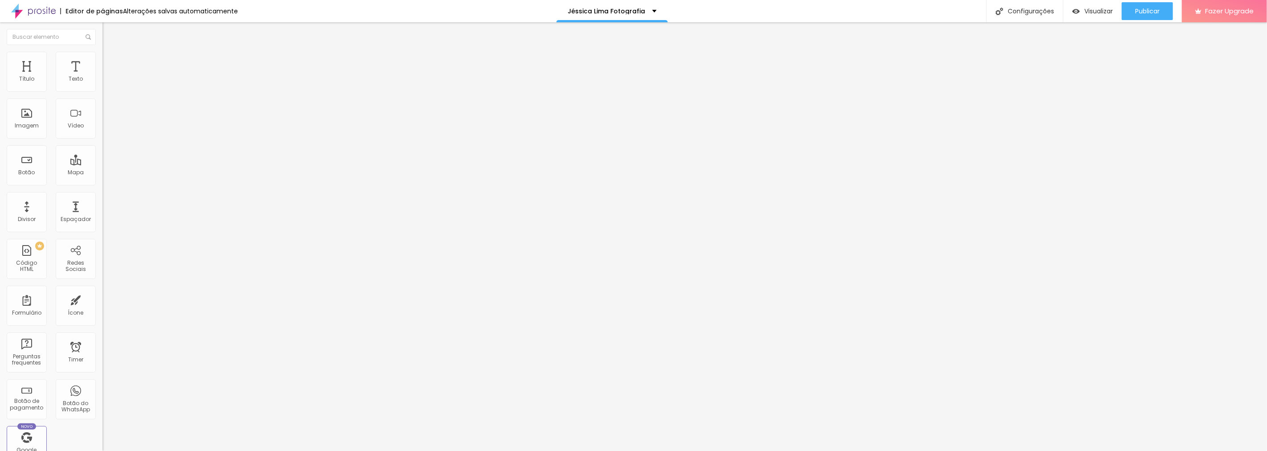
type input "47"
type input "48"
type input "46"
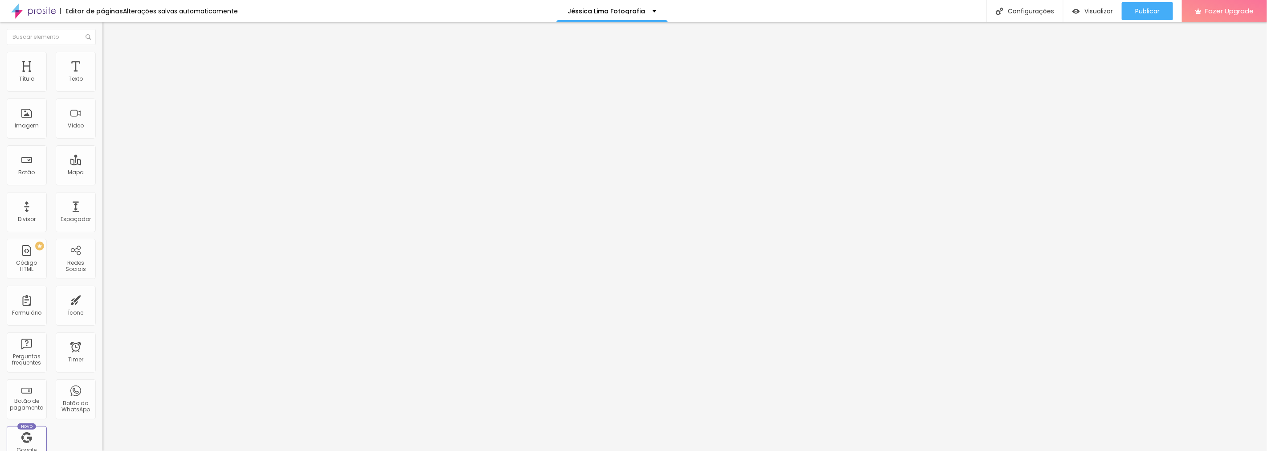
drag, startPoint x: 36, startPoint y: 186, endPoint x: 41, endPoint y: 186, distance: 5.3
type input "46"
click at [102, 210] on input "range" at bounding box center [130, 213] width 57 height 7
type input "31"
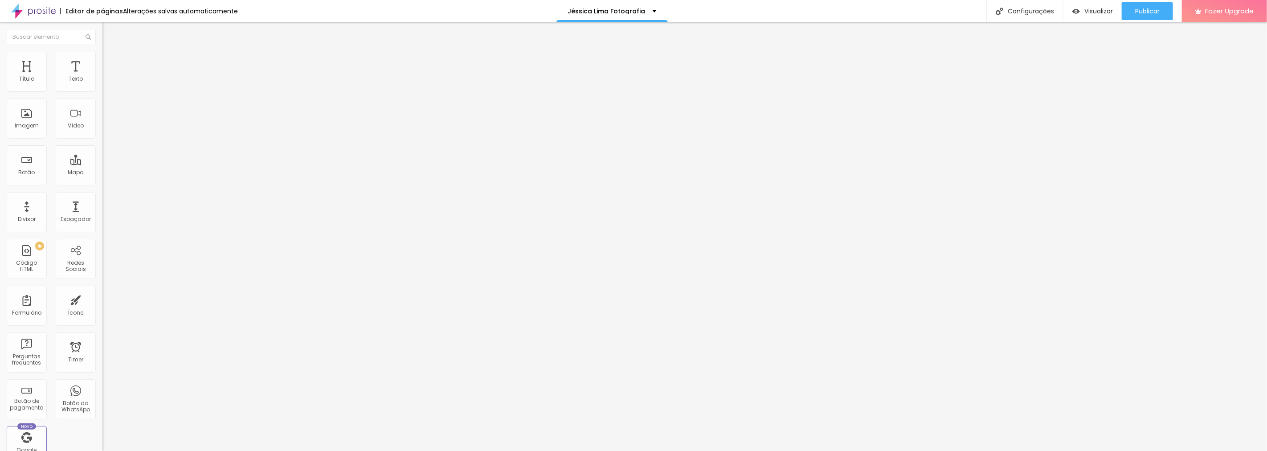
type input "30"
type input "29"
type input "28"
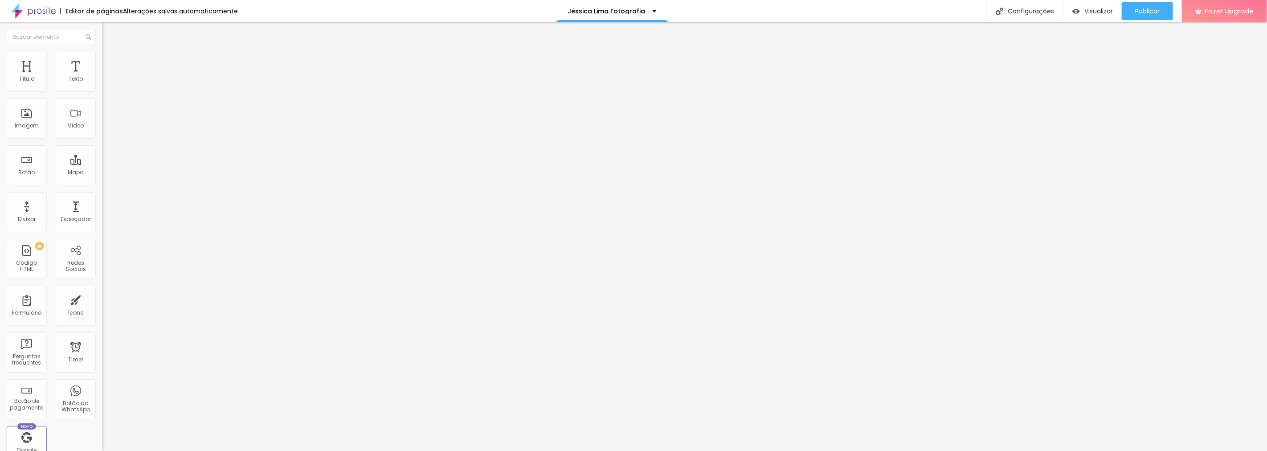
type input "28"
type input "27"
type input "26"
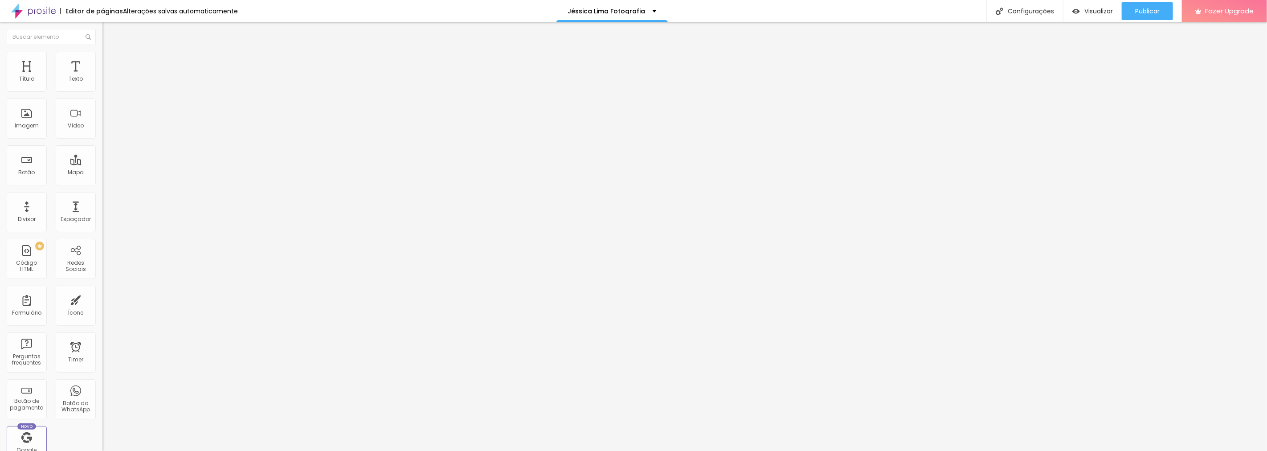
type input "25"
type input "24"
type input "23"
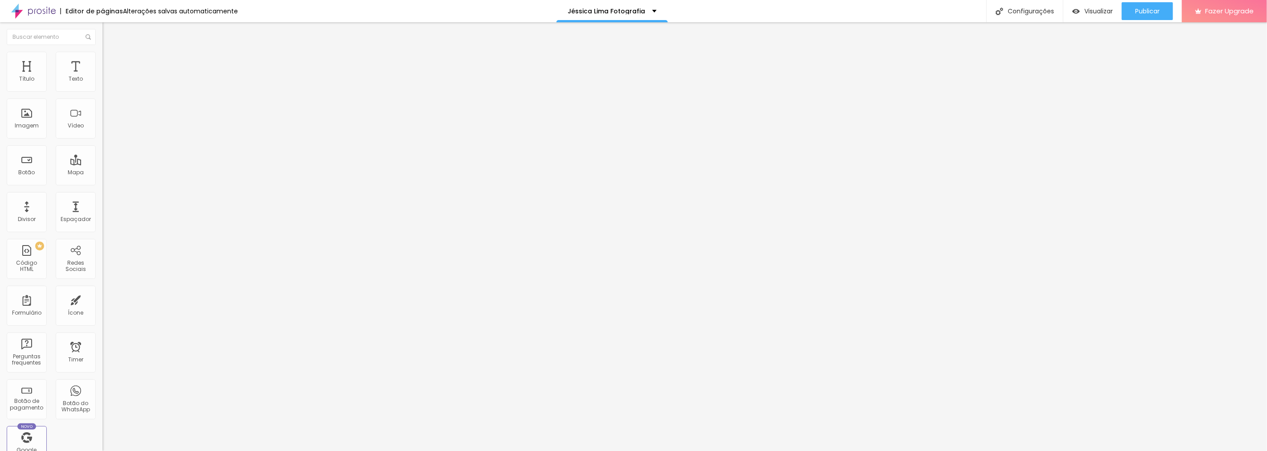
type input "23"
type input "22"
type input "21"
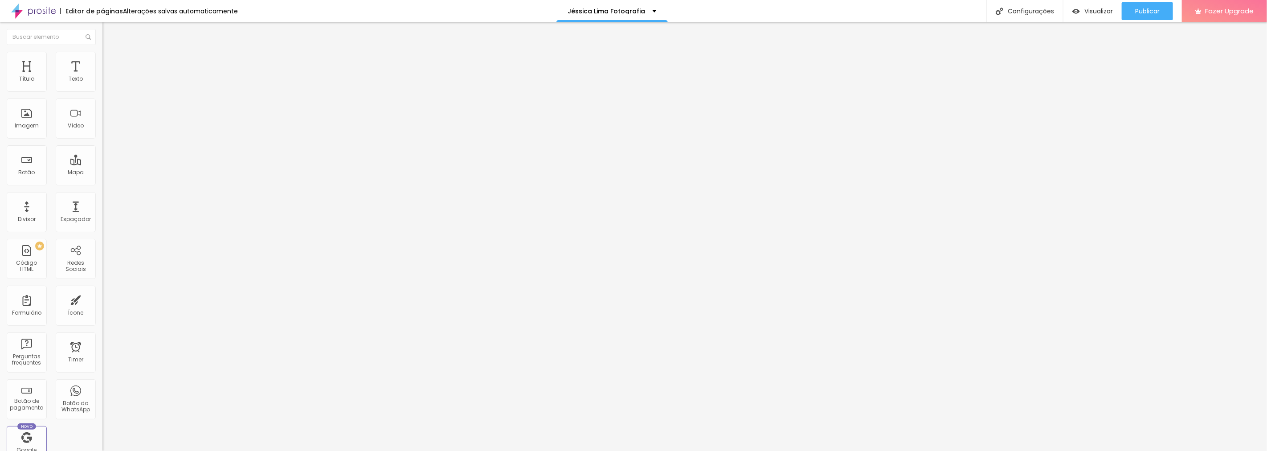
type input "20"
type input "19"
type input "18"
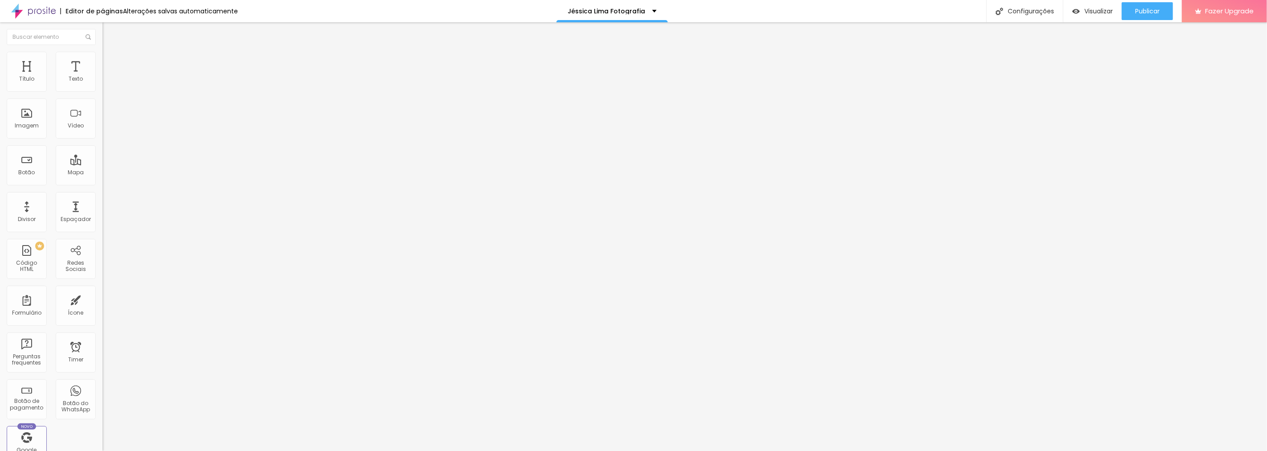
type input "18"
type input "17"
drag, startPoint x: 76, startPoint y: 89, endPoint x: 41, endPoint y: 91, distance: 34.8
type input "17"
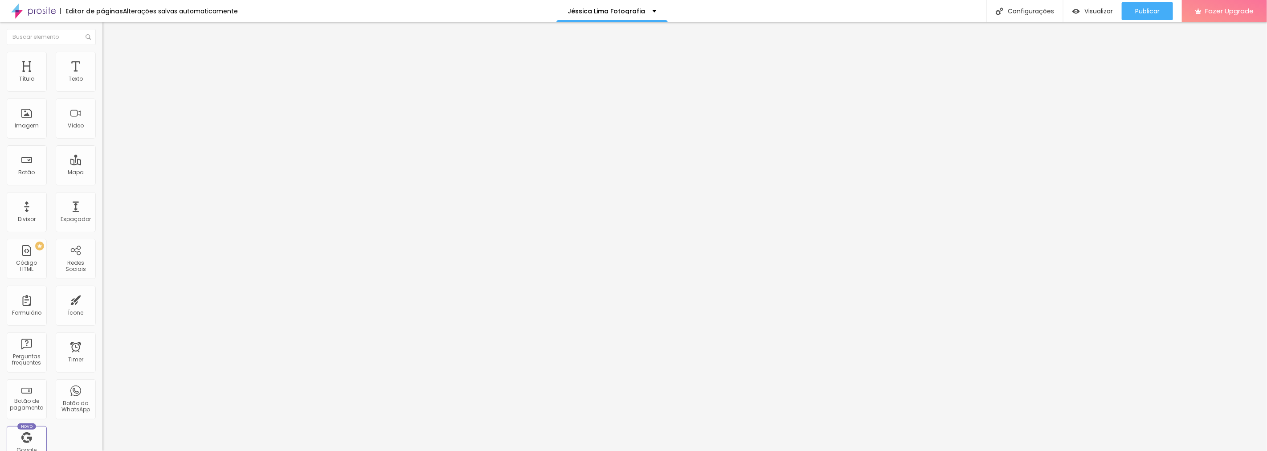
click at [102, 164] on input "range" at bounding box center [130, 167] width 57 height 7
click at [102, 172] on input "17" at bounding box center [118, 176] width 33 height 9
type input "8"
type input "1"
type input "20"
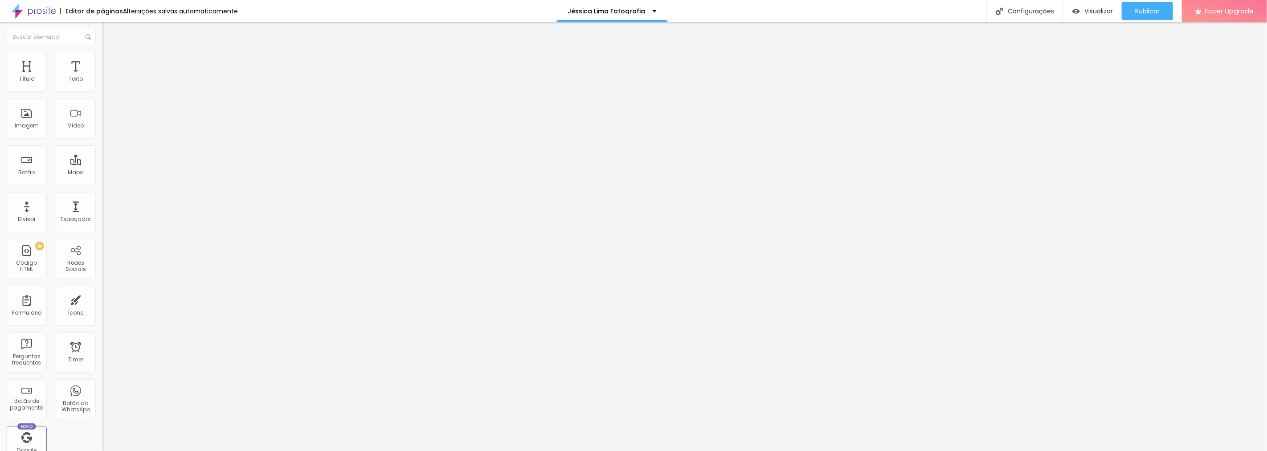
type input "8"
type input "2"
type input "20"
click at [1153, 10] on span "Publicar" at bounding box center [1147, 11] width 24 height 7
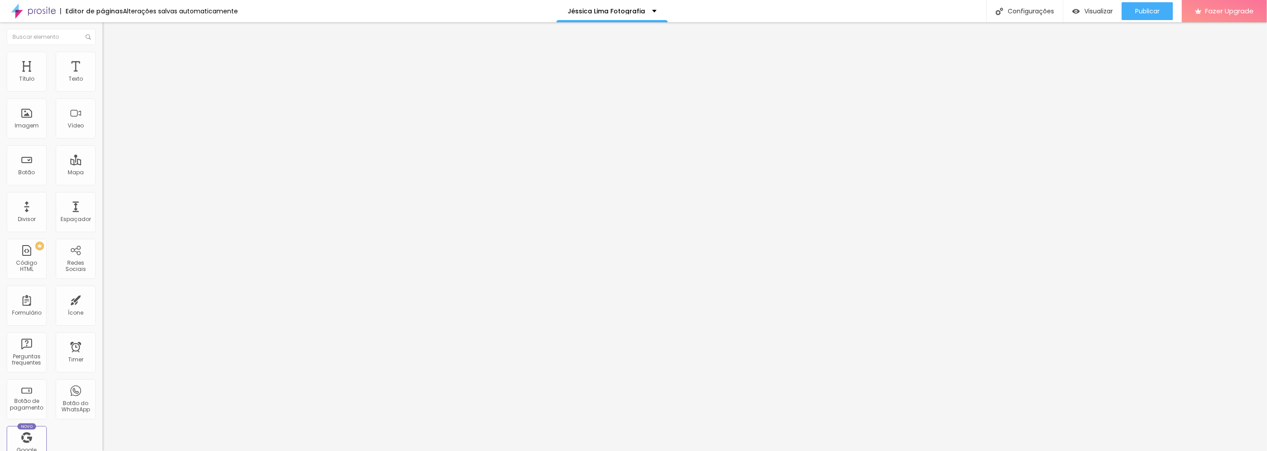
click at [102, 218] on input "46" at bounding box center [121, 222] width 38 height 9
type input "14"
type input "4"
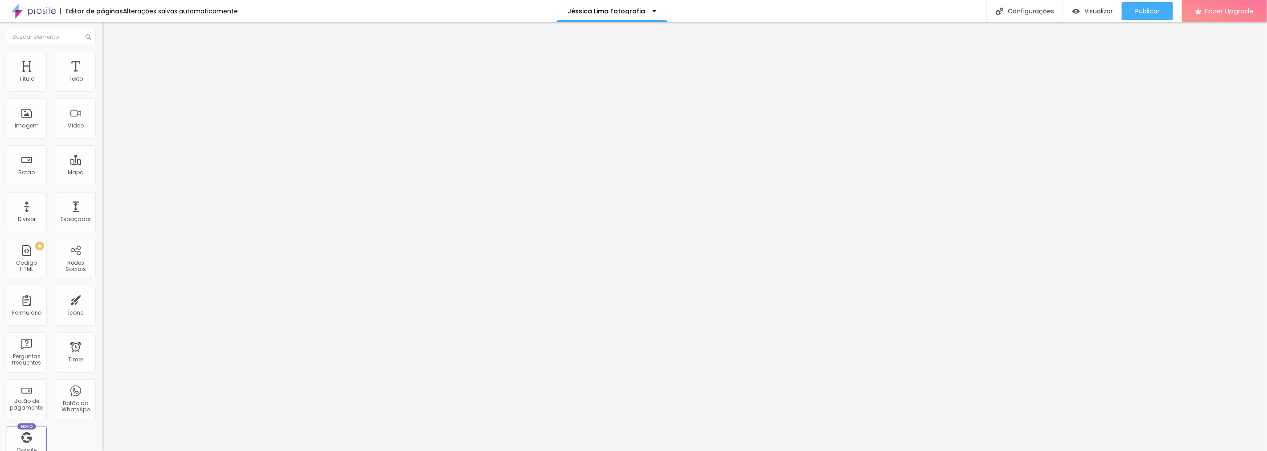
type input "40"
click at [1147, 12] on span "Publicar" at bounding box center [1147, 11] width 24 height 7
click at [1151, 11] on span "Publicar" at bounding box center [1147, 11] width 24 height 7
